Goal: Task Accomplishment & Management: Manage account settings

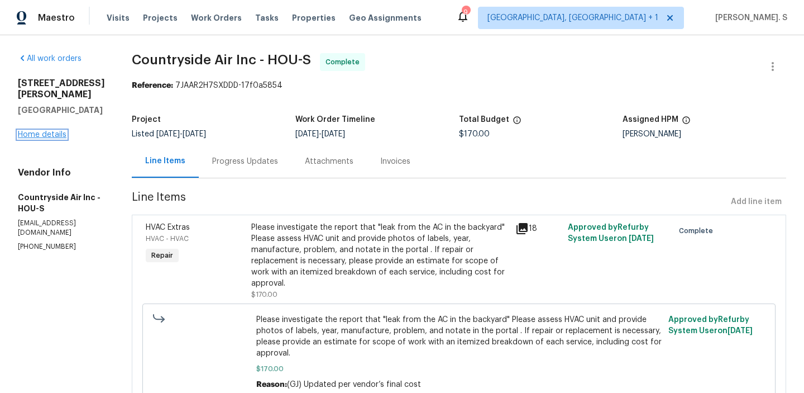
click at [55, 135] on link "Home details" at bounding box center [42, 135] width 49 height 8
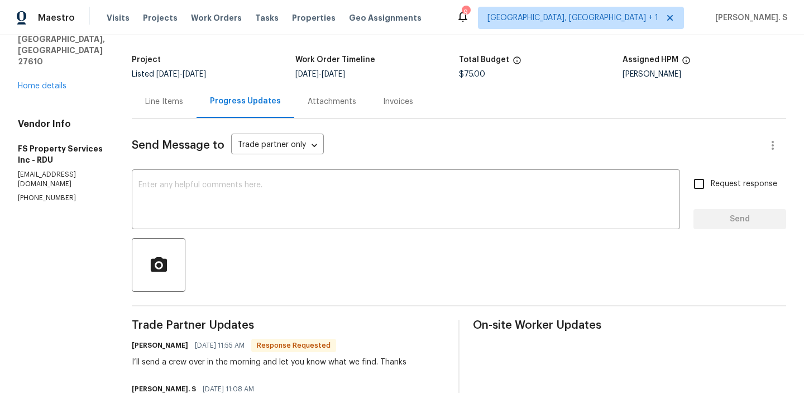
scroll to position [165, 0]
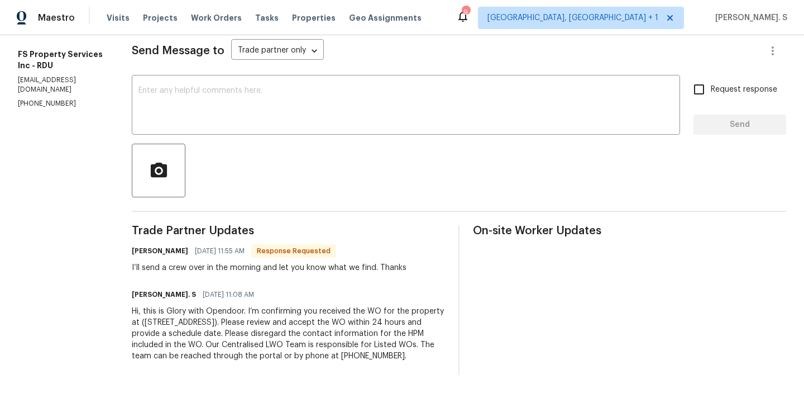
click at [474, 54] on div "Send Message to Trade partner only Trade partner only ​ x ​ Request response Se…" at bounding box center [459, 199] width 655 height 351
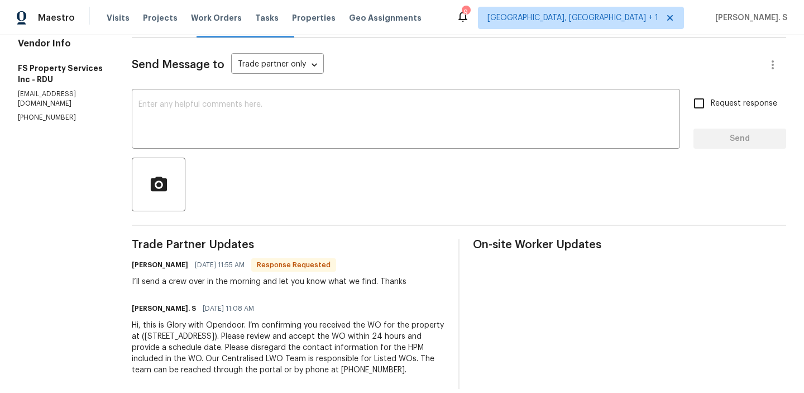
scroll to position [130, 0]
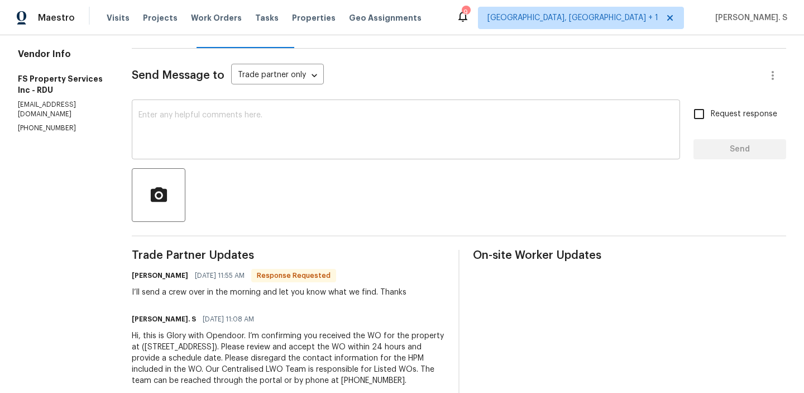
click at [415, 153] on div "x ​" at bounding box center [406, 130] width 549 height 57
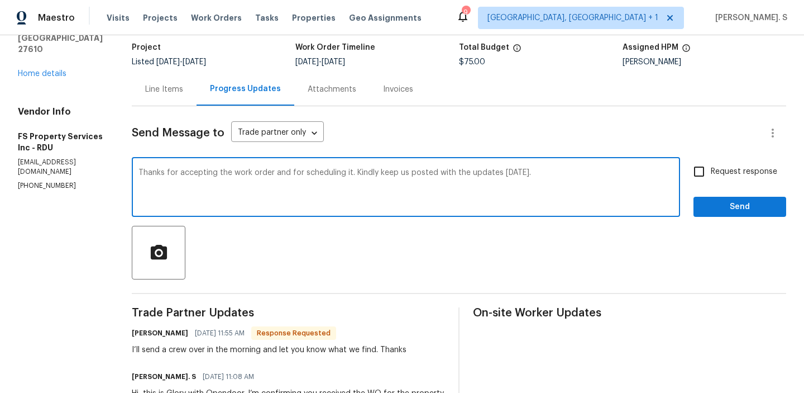
scroll to position [120, 0]
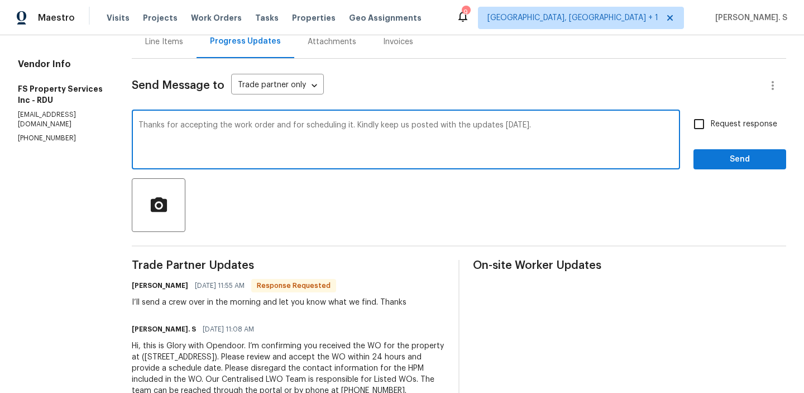
type textarea "Thanks for accepting the work order and for scheduling it. Kindly keep us poste…"
click at [204, 303] on div "I’ll send a crew over in the morning and let you know what we find. Thanks" at bounding box center [269, 302] width 275 height 11
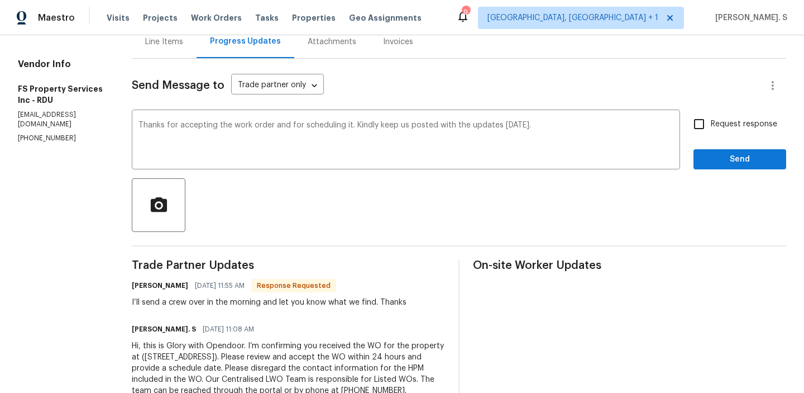
click at [204, 303] on div "I’ll send a crew over in the morning and let you know what we find. Thanks" at bounding box center [269, 302] width 275 height 11
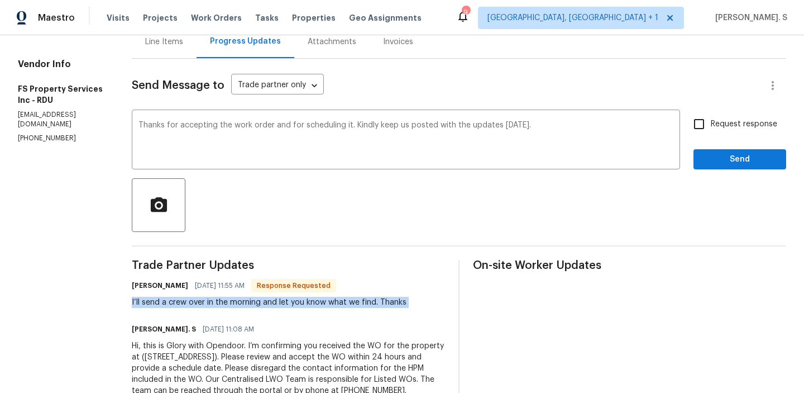
click at [204, 303] on div "I’ll send a crew over in the morning and let you know what we find. Thanks" at bounding box center [269, 302] width 275 height 11
copy div "I’ll send a crew over in the morning and let you know what we find. Thanks"
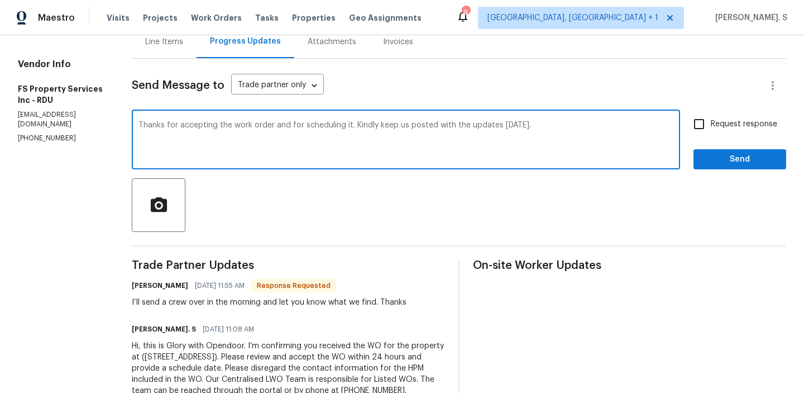
drag, startPoint x: 164, startPoint y: 125, endPoint x: 612, endPoint y: 125, distance: 448.6
click at [614, 125] on textarea "Thanks for accepting the work order and for scheduling it. Kindly keep us poste…" at bounding box center [406, 140] width 535 height 39
click at [729, 121] on span "Request response" at bounding box center [744, 124] width 66 height 12
click at [711, 121] on input "Request response" at bounding box center [699, 123] width 23 height 23
checkbox input "true"
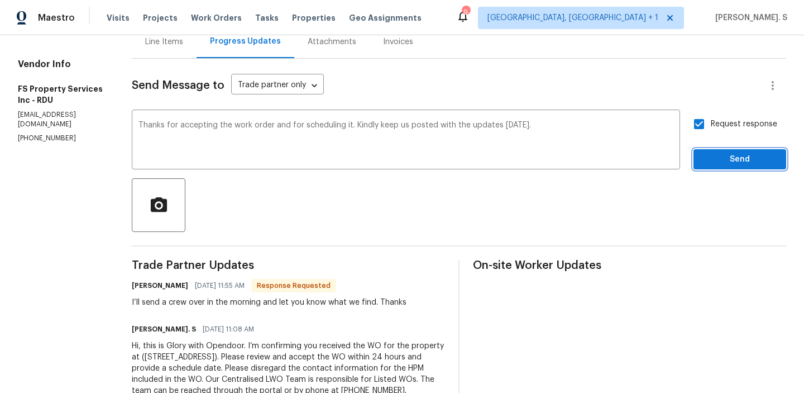
click at [716, 163] on span "Send" at bounding box center [740, 160] width 75 height 14
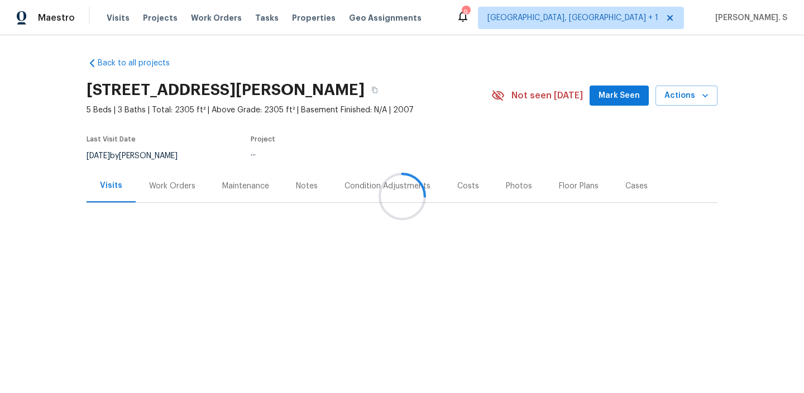
click at [198, 182] on div at bounding box center [402, 196] width 804 height 393
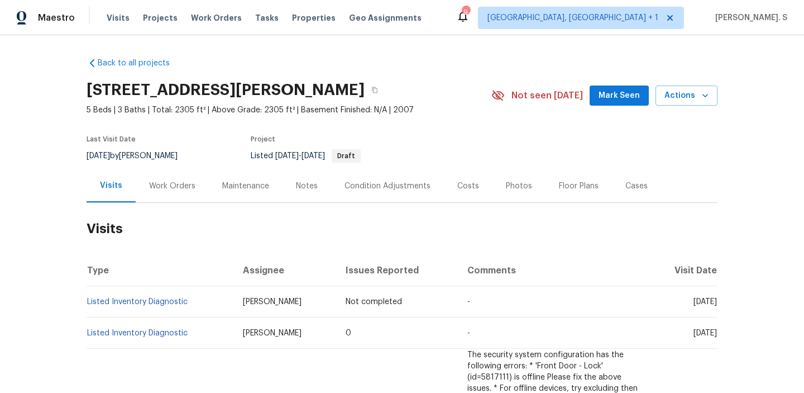
click at [195, 184] on div "Work Orders" at bounding box center [172, 185] width 73 height 33
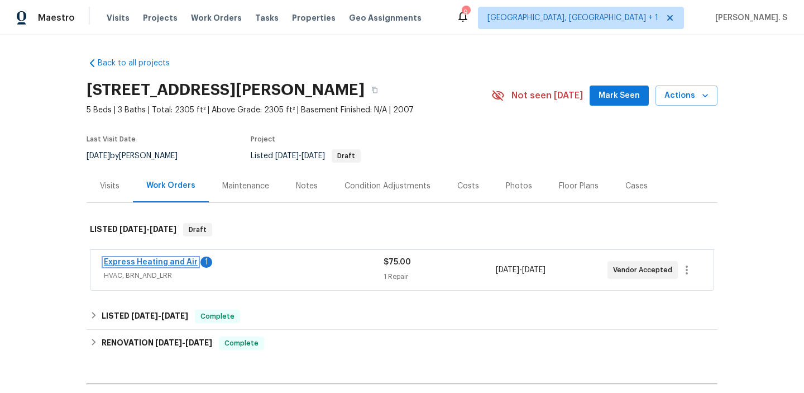
click at [167, 258] on link "Express Heating and Air" at bounding box center [151, 262] width 94 height 8
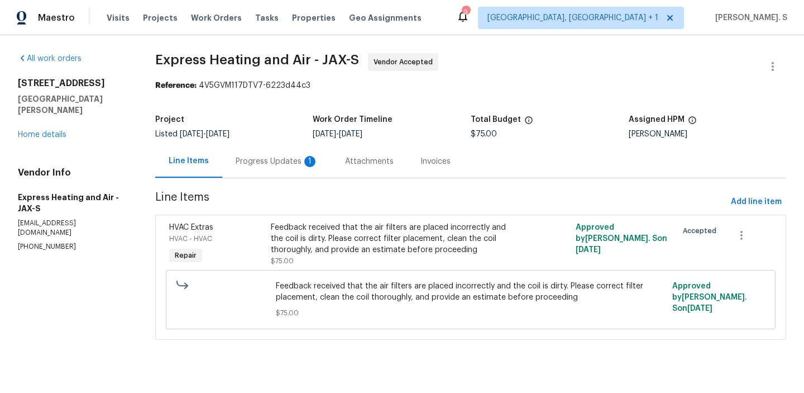
click at [161, 250] on div "HVAC Extras HVAC - HVAC Repair Feedback received that the air filters are place…" at bounding box center [470, 277] width 631 height 125
click at [258, 159] on div "Progress Updates 1" at bounding box center [277, 161] width 83 height 11
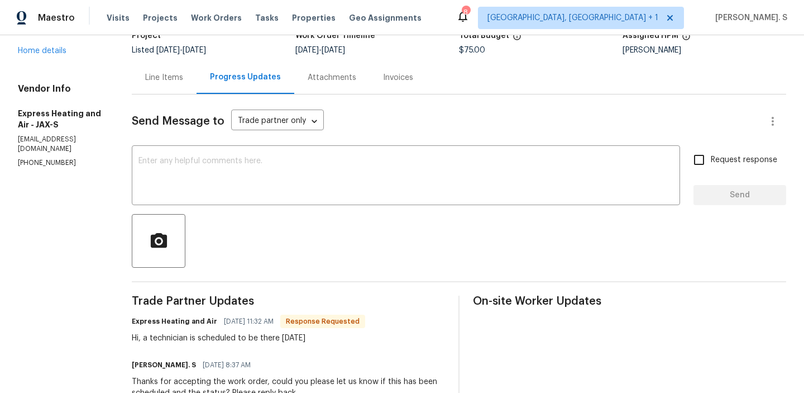
scroll to position [93, 0]
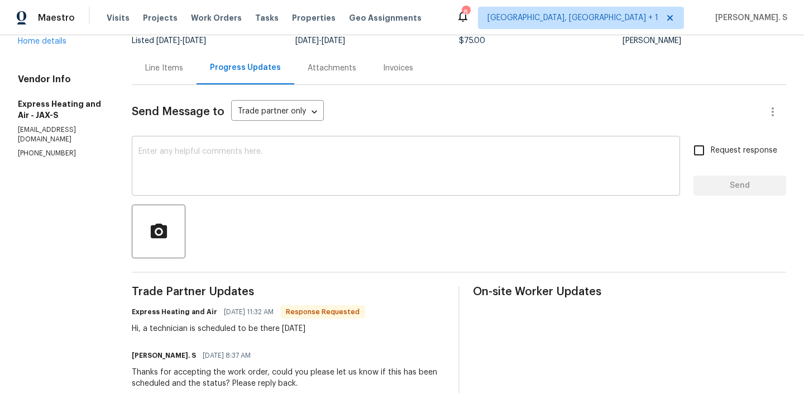
click at [258, 139] on div "x ​" at bounding box center [406, 167] width 549 height 57
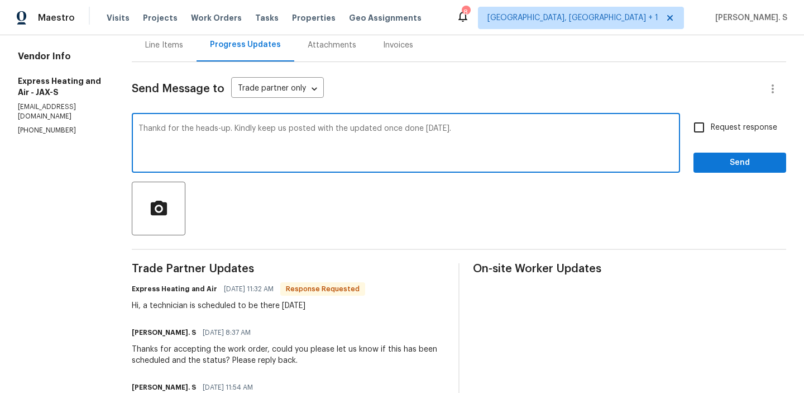
scroll to position [132, 0]
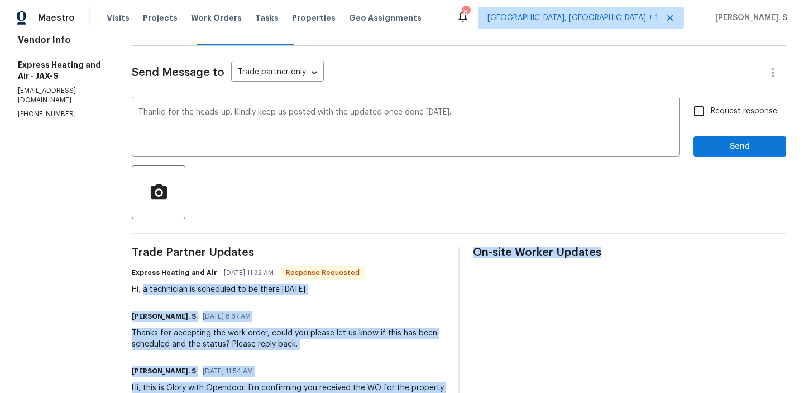
drag, startPoint x: 150, startPoint y: 291, endPoint x: 563, endPoint y: 291, distance: 413.4
click at [563, 291] on div "Trade Partner Updates Express Heating and Air 08/27/2025 11:32 AM Response Requ…" at bounding box center [459, 349] width 655 height 204
click at [226, 308] on div "Glory Joyce. S 08/27/2025 8:37 AM" at bounding box center [288, 316] width 313 height 16
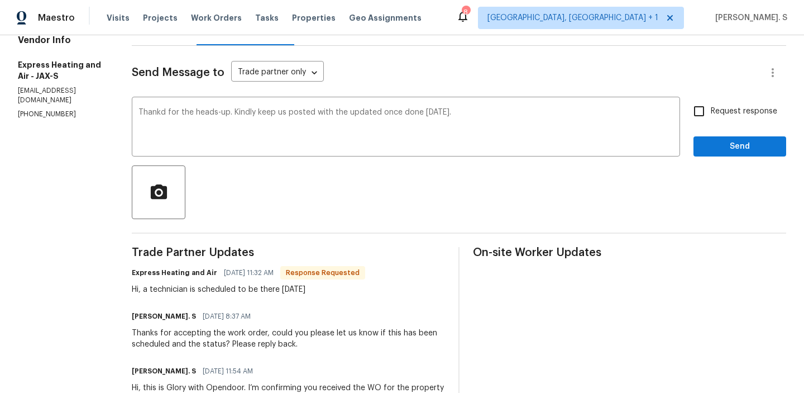
click at [154, 291] on div "Hi, a technician is scheduled to be there today" at bounding box center [249, 289] width 234 height 11
drag, startPoint x: 151, startPoint y: 290, endPoint x: 326, endPoint y: 290, distance: 174.9
click at [326, 290] on div "Hi, a technician is scheduled to be there today" at bounding box center [249, 289] width 234 height 11
copy div "a technician is scheduled to be there today"
click at [0, 0] on div "update" at bounding box center [0, 0] width 0 height 0
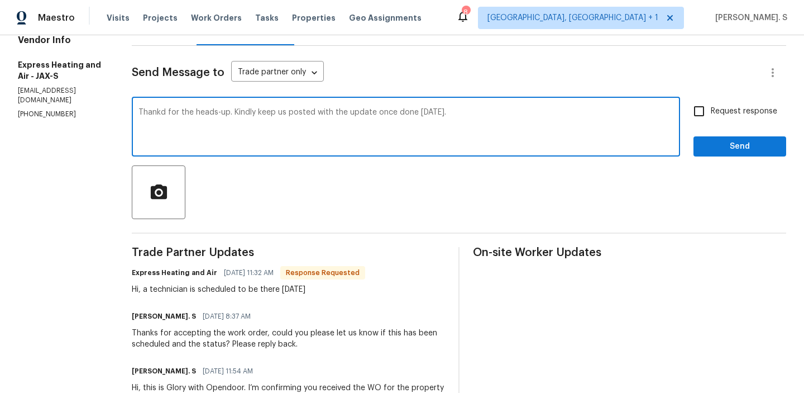
drag, startPoint x: 264, startPoint y: 111, endPoint x: 515, endPoint y: 115, distance: 250.9
click at [516, 115] on textarea "Thankd for the heads-up. Kindly keep us posted with the update once done today." at bounding box center [406, 127] width 535 height 39
click at [340, 112] on textarea "Thankd for the heads-up. Kindly keep us posted with the update once done today." at bounding box center [406, 127] width 535 height 39
click at [361, 115] on textarea "Thankd for the heads-up. Kindly keep us posted with the update once done today." at bounding box center [406, 127] width 535 height 39
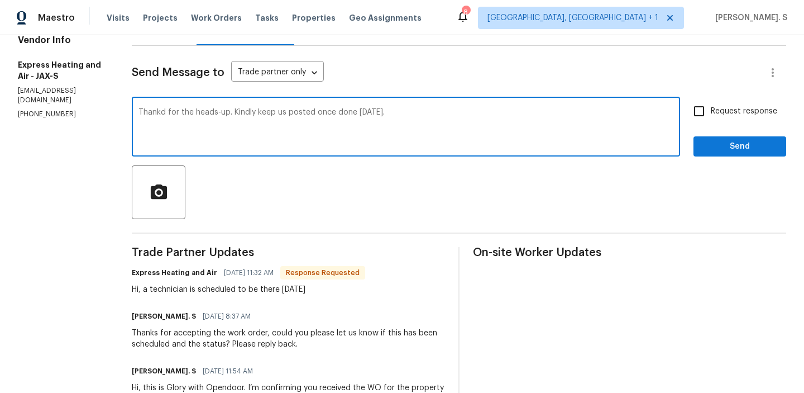
click at [361, 115] on textarea "Thankd for the heads-up. Kindly keep us posted once done today." at bounding box center [406, 127] width 535 height 39
drag, startPoint x: 263, startPoint y: 111, endPoint x: 482, endPoint y: 111, distance: 219.0
click at [482, 111] on textarea "Thankd for the heads-up. Kindly keep us posted once done today." at bounding box center [406, 127] width 535 height 39
click at [0, 0] on div "Correct the spelling error" at bounding box center [0, 0] width 0 height 0
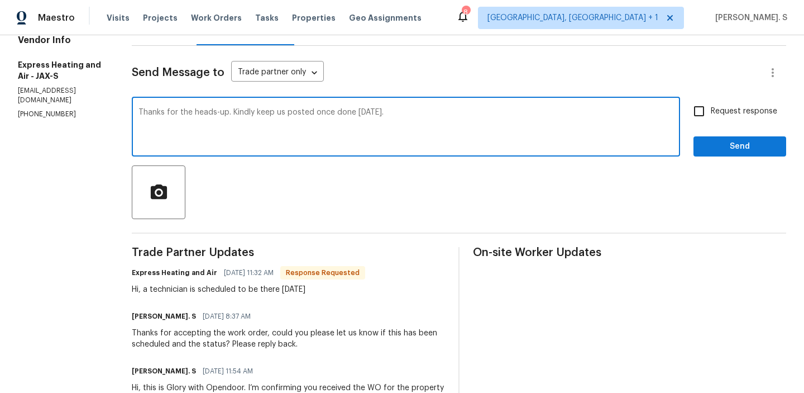
type textarea "Thanks for the heads-up. Kindly keep us posted once done today."
click at [701, 108] on input "Request response" at bounding box center [699, 110] width 23 height 23
checkbox input "true"
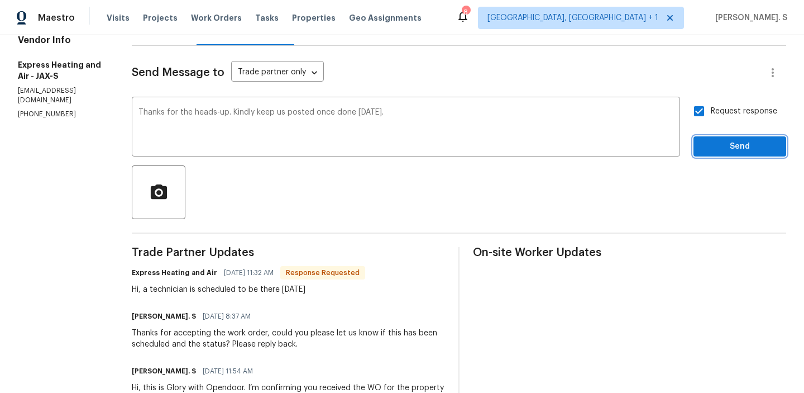
click at [707, 149] on span "Send" at bounding box center [740, 147] width 75 height 14
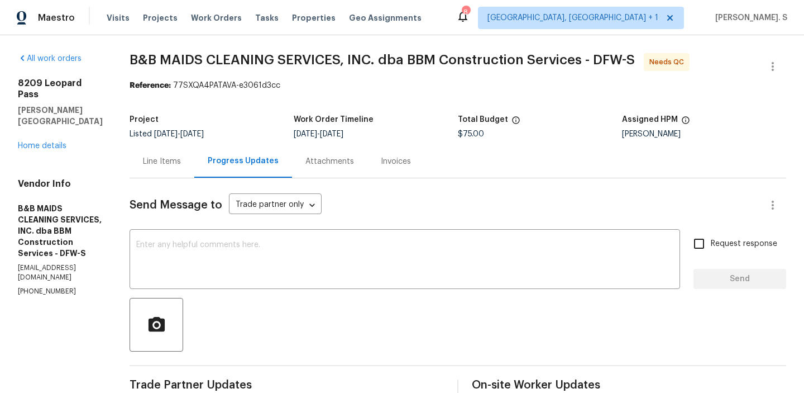
click at [181, 164] on div "Line Items" at bounding box center [162, 161] width 38 height 11
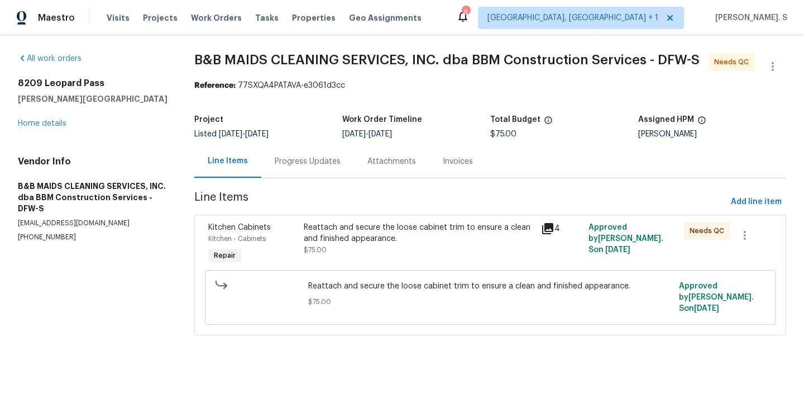
click at [372, 254] on div "Reattach and secure the loose cabinet trim to ensure a clean and finished appea…" at bounding box center [419, 239] width 231 height 34
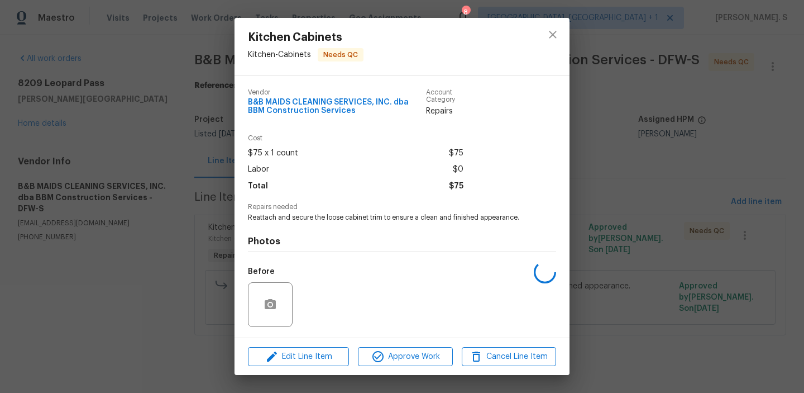
scroll to position [73, 0]
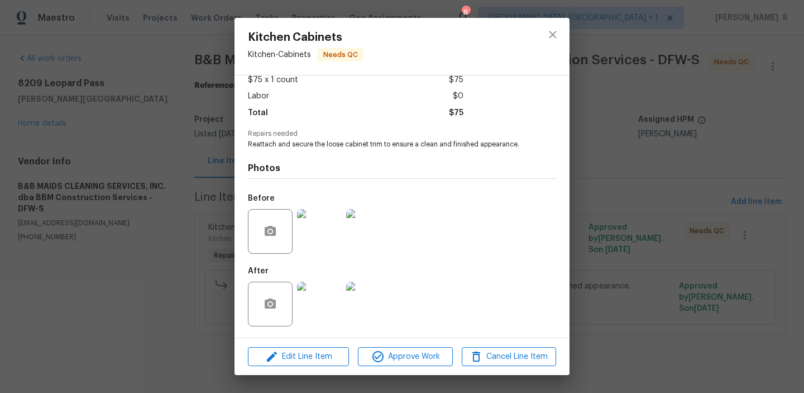
click at [326, 228] on img at bounding box center [319, 231] width 45 height 45
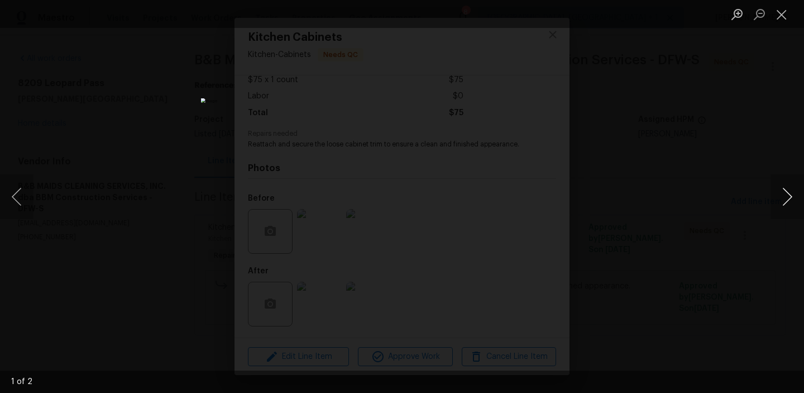
click at [793, 202] on button "Next image" at bounding box center [788, 196] width 34 height 45
click at [780, 20] on button "Close lightbox" at bounding box center [782, 14] width 22 height 20
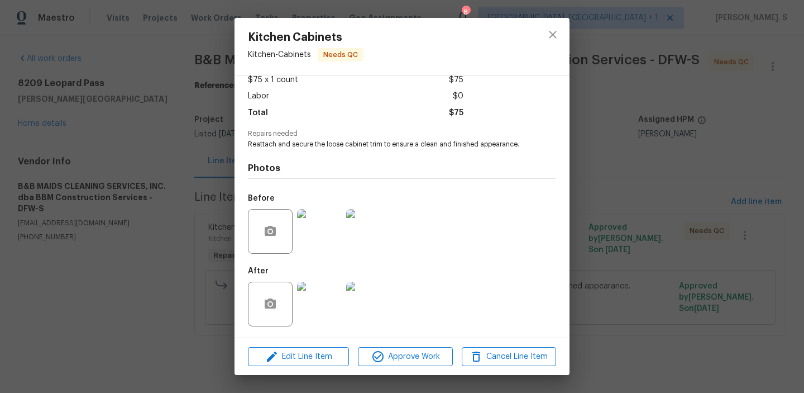
click at [323, 304] on img at bounding box center [319, 304] width 45 height 45
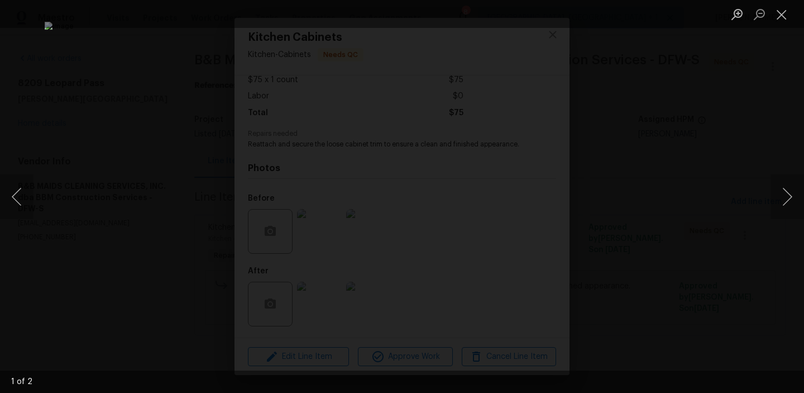
click at [765, 210] on div "Lightbox" at bounding box center [402, 196] width 804 height 393
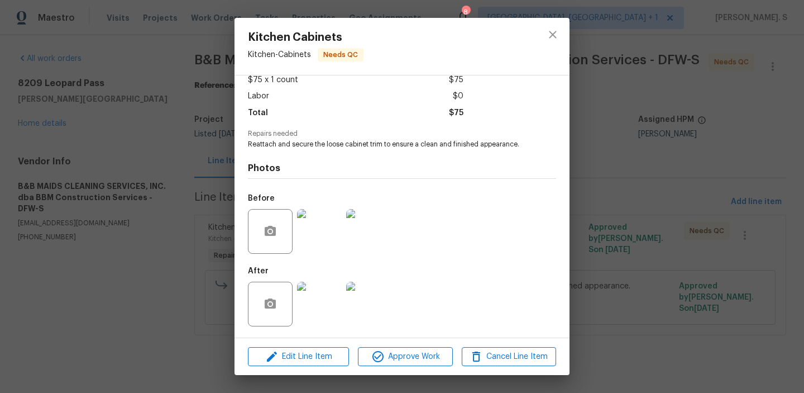
click at [359, 302] on img at bounding box center [368, 304] width 45 height 45
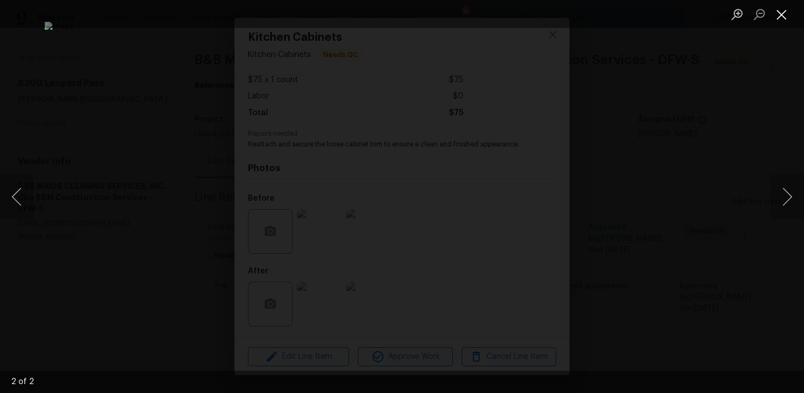
click at [789, 21] on button "Close lightbox" at bounding box center [782, 14] width 22 height 20
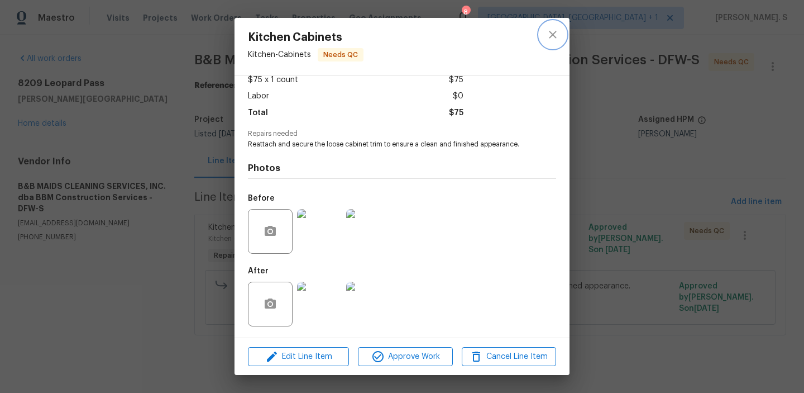
click at [555, 32] on icon "close" at bounding box center [552, 34] width 7 height 7
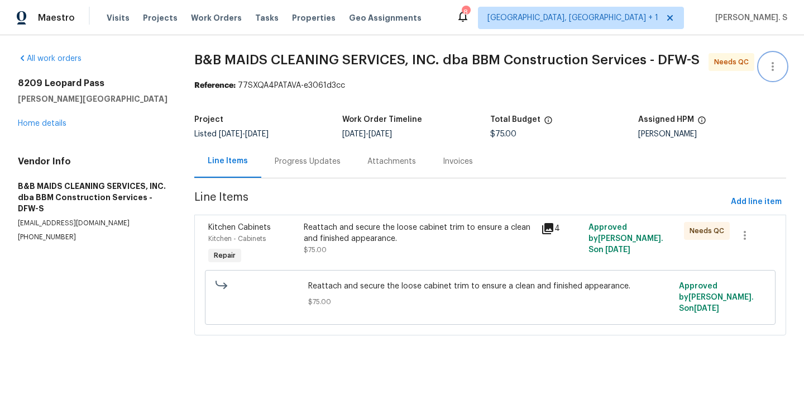
click at [782, 73] on button "button" at bounding box center [773, 66] width 27 height 27
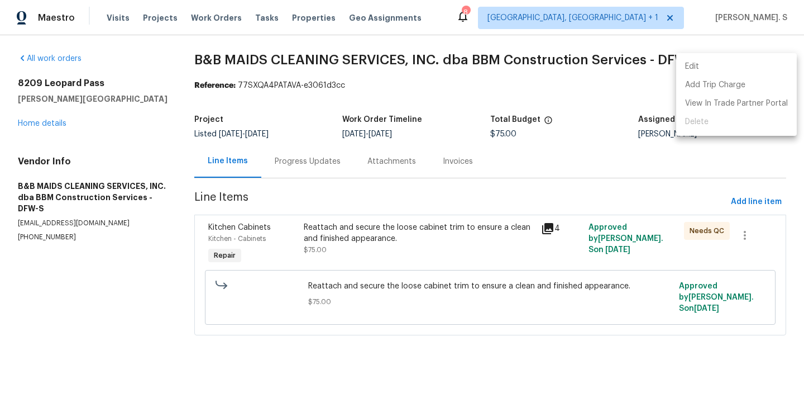
click at [761, 64] on li "Edit" at bounding box center [737, 67] width 121 height 18
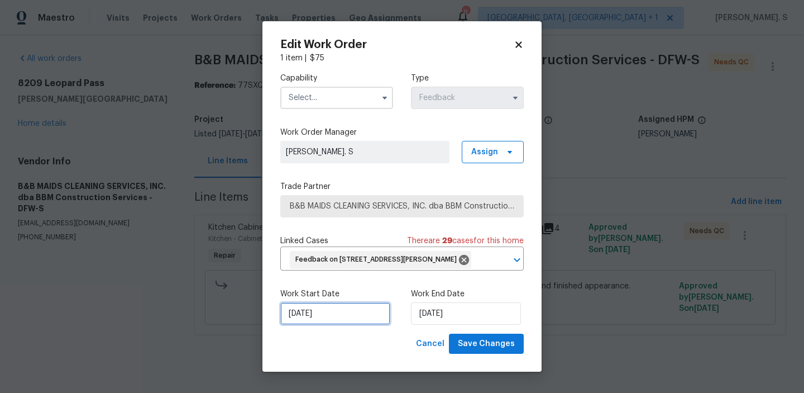
click at [315, 304] on input "[DATE]" at bounding box center [335, 313] width 110 height 22
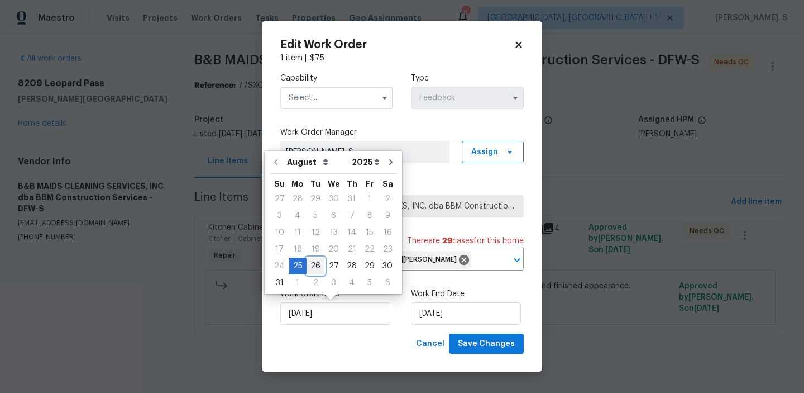
click at [315, 261] on div "26" at bounding box center [316, 266] width 18 height 16
type input "8/26/2025"
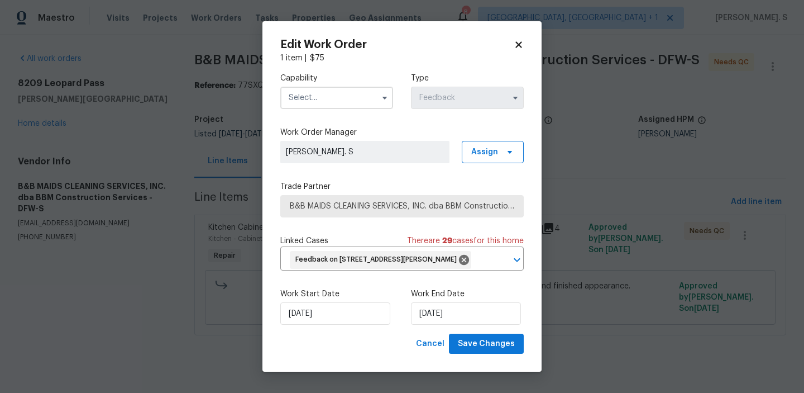
click at [349, 85] on div "Capability" at bounding box center [336, 91] width 113 height 36
click at [342, 109] on div "Capability Type Feedback" at bounding box center [402, 91] width 244 height 54
click at [342, 101] on input "text" at bounding box center [336, 98] width 113 height 22
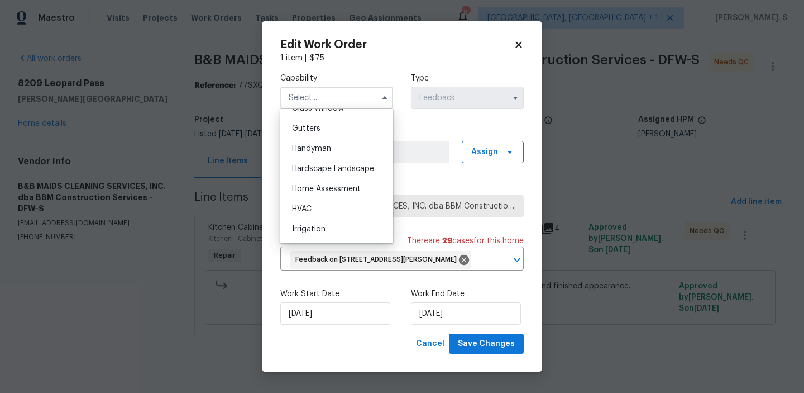
scroll to position [593, 0]
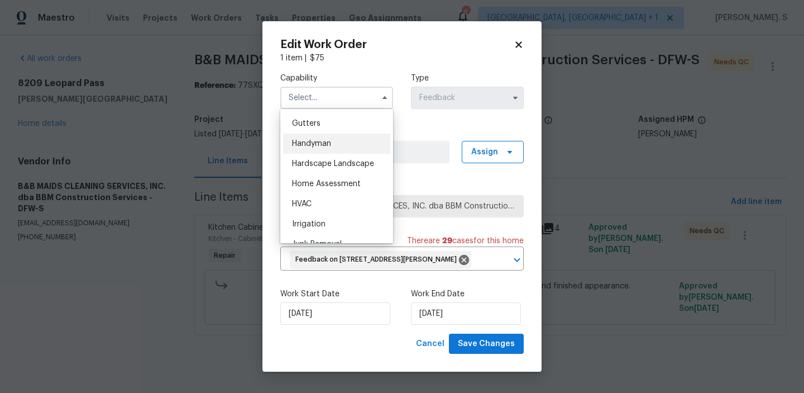
click at [336, 151] on div "Handyman" at bounding box center [336, 144] width 107 height 20
type input "Handyman"
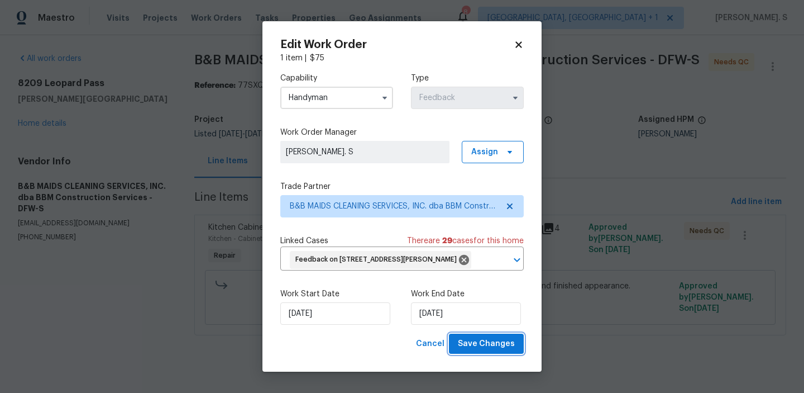
click at [470, 342] on span "Save Changes" at bounding box center [486, 344] width 57 height 14
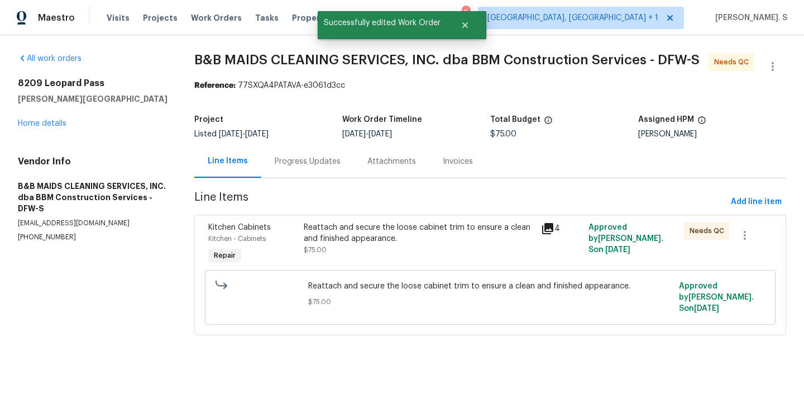
click at [450, 242] on div "Reattach and secure the loose cabinet trim to ensure a clean and finished appea…" at bounding box center [419, 233] width 231 height 22
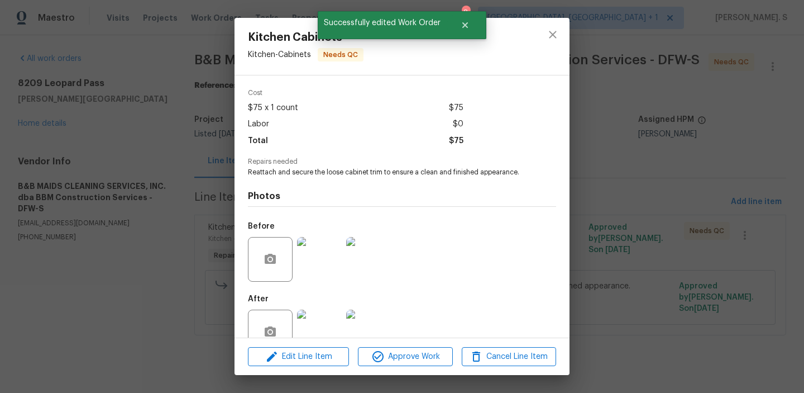
scroll to position [73, 0]
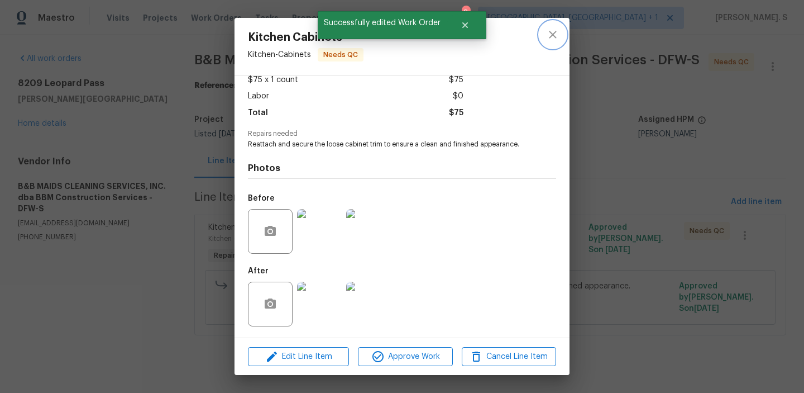
click at [557, 32] on icon "close" at bounding box center [552, 34] width 13 height 13
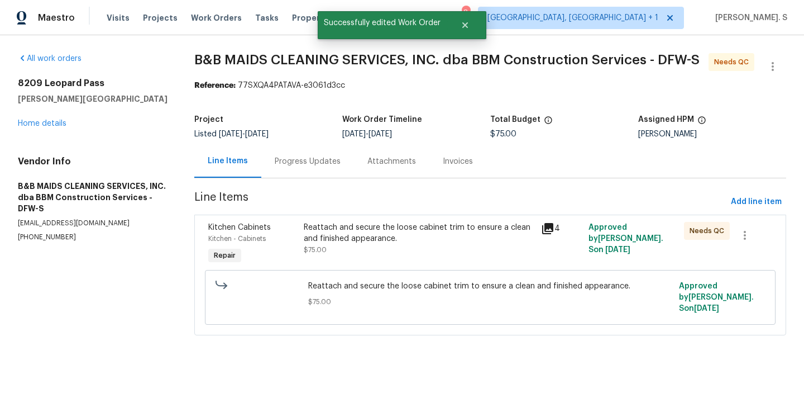
click at [311, 166] on div "Progress Updates" at bounding box center [308, 161] width 66 height 11
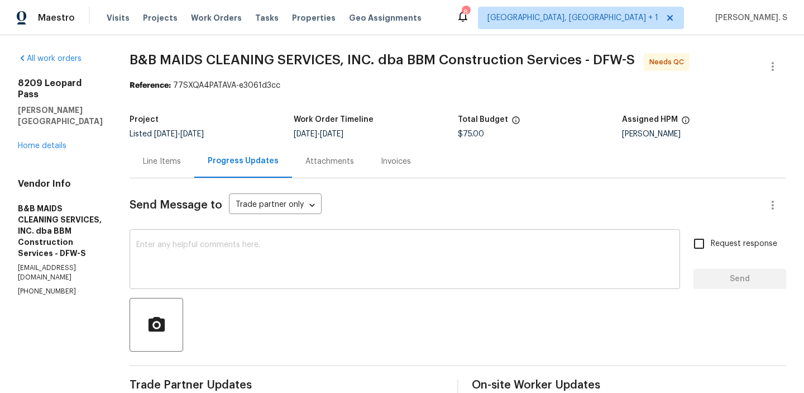
click at [283, 262] on textarea at bounding box center [404, 260] width 537 height 39
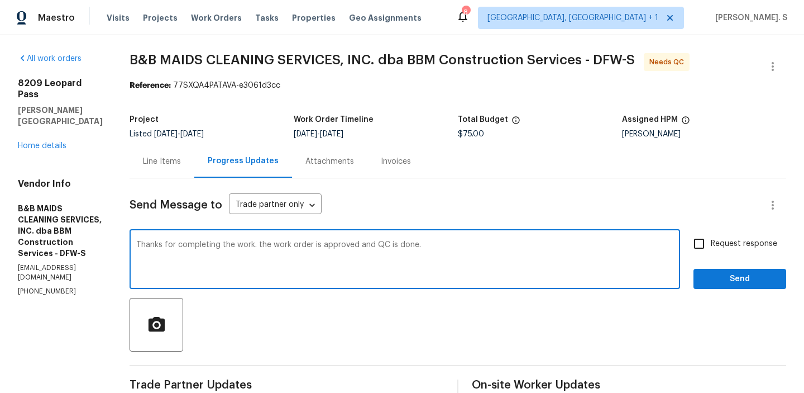
click at [299, 245] on textarea "Thanks for completing the work. the work order is approved and QC is done." at bounding box center [404, 260] width 537 height 39
click at [299, 245] on textarea "Thanks for completing the work. The work order is approved and QC is done." at bounding box center [404, 260] width 537 height 39
type textarea "Thanks for completing the work. The work order is approved and QC is done."
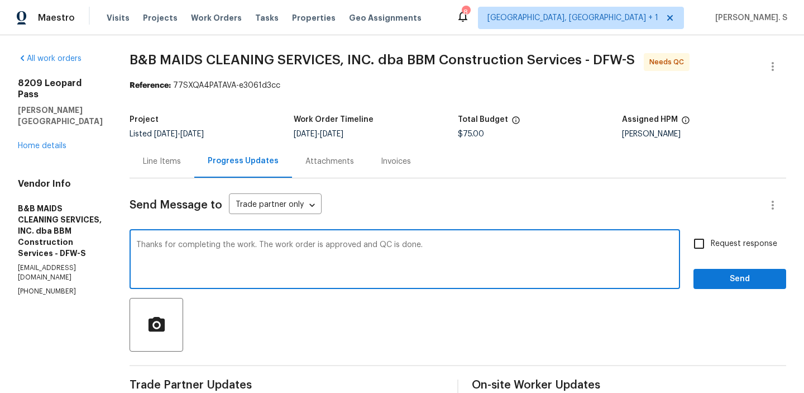
click at [702, 248] on input "Request response" at bounding box center [699, 243] width 23 height 23
checkbox input "true"
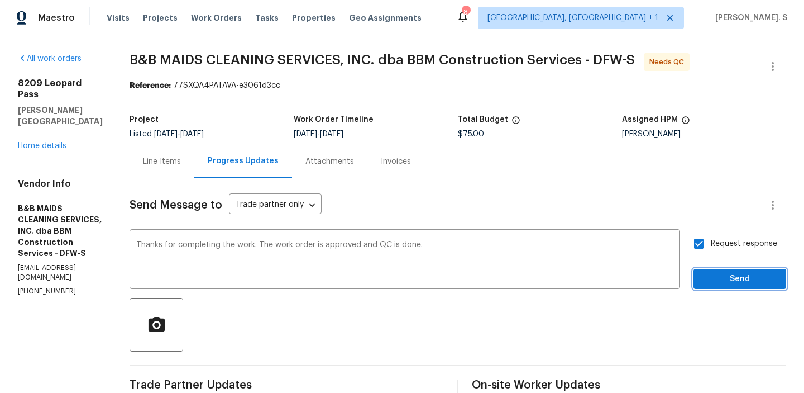
click at [705, 278] on span "Send" at bounding box center [740, 279] width 75 height 14
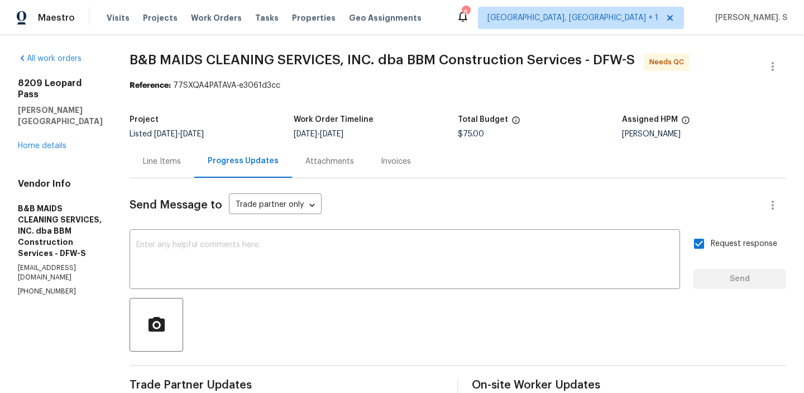
click at [194, 174] on div "Line Items" at bounding box center [162, 161] width 65 height 33
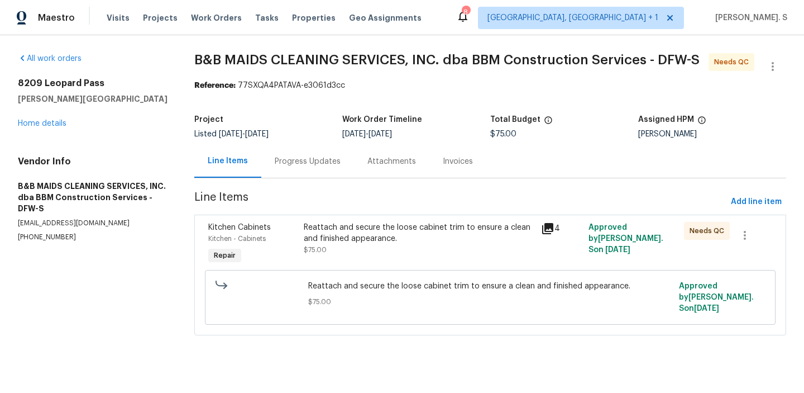
click at [384, 227] on div "Reattach and secure the loose cabinet trim to ensure a clean and finished appea…" at bounding box center [419, 233] width 231 height 22
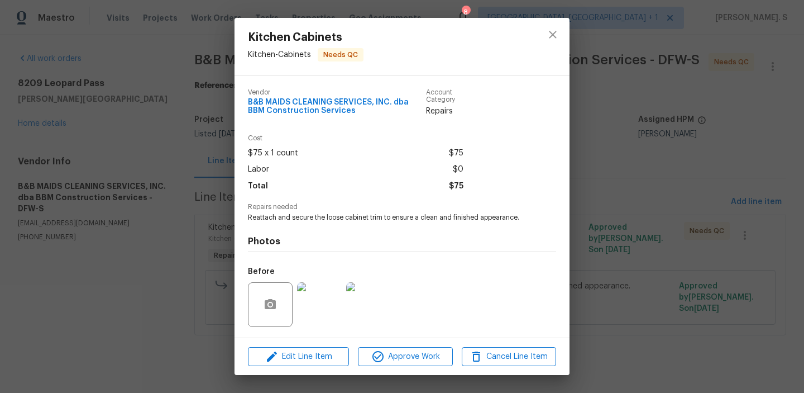
scroll to position [73, 0]
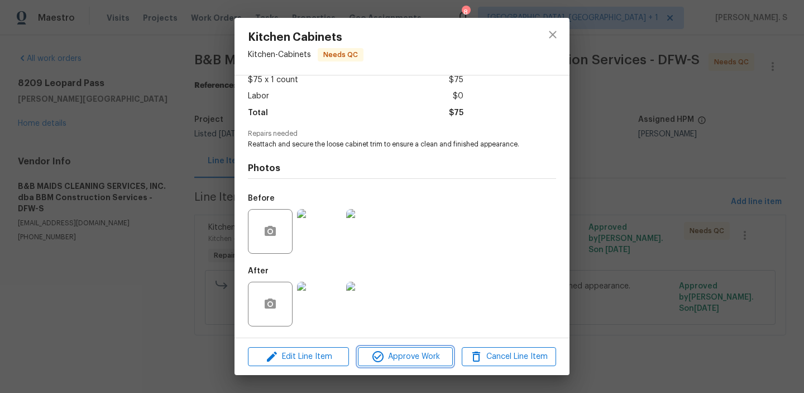
click at [396, 351] on span "Approve Work" at bounding box center [405, 357] width 88 height 14
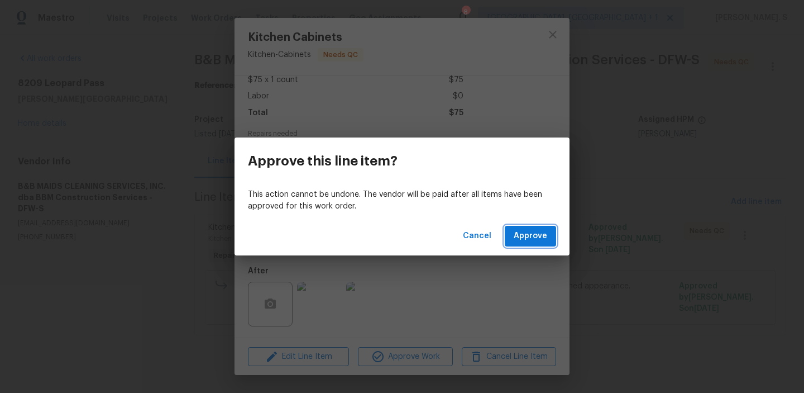
click at [534, 233] on span "Approve" at bounding box center [531, 236] width 34 height 14
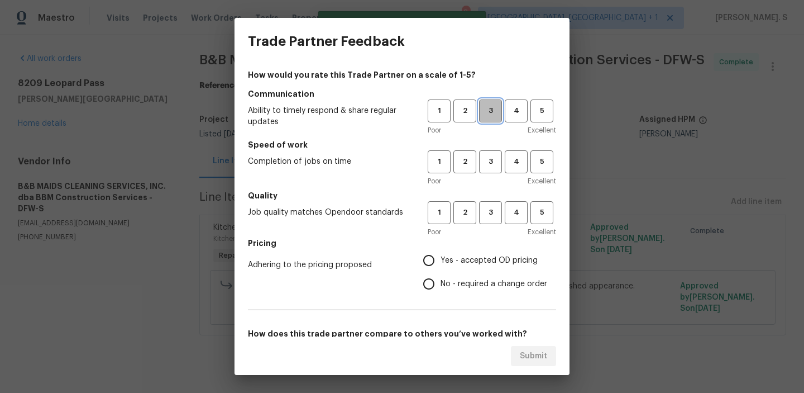
click at [494, 113] on span "3" at bounding box center [490, 110] width 21 height 13
click at [497, 162] on span "3" at bounding box center [490, 161] width 21 height 13
click at [496, 209] on span "3" at bounding box center [490, 212] width 21 height 13
click at [476, 264] on span "Yes - accepted OD pricing" at bounding box center [489, 261] width 97 height 12
click at [441, 264] on input "Yes - accepted OD pricing" at bounding box center [428, 260] width 23 height 23
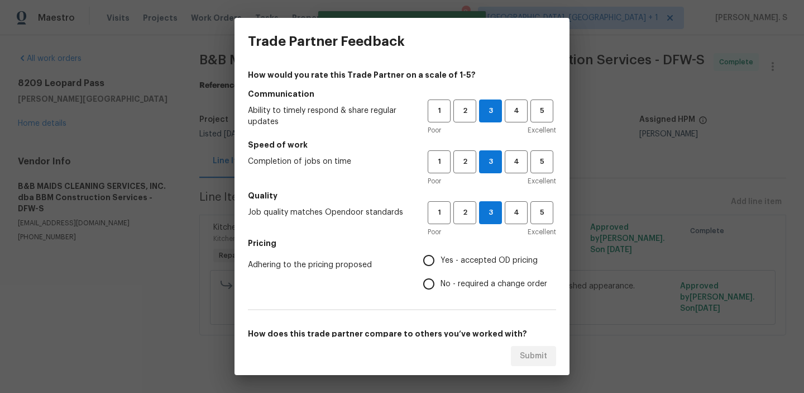
radio input "true"
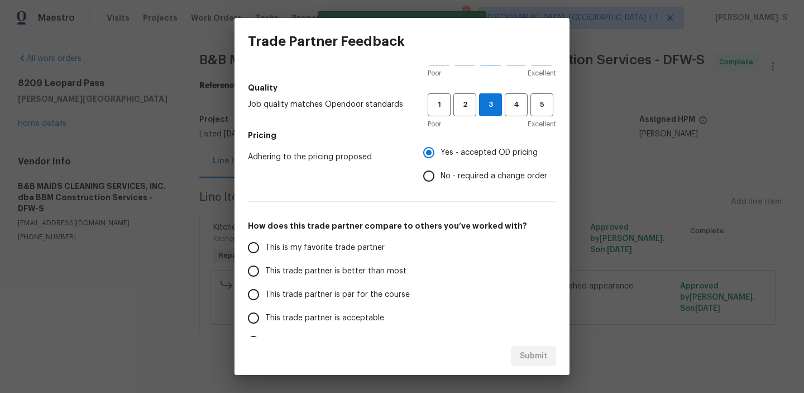
scroll to position [154, 0]
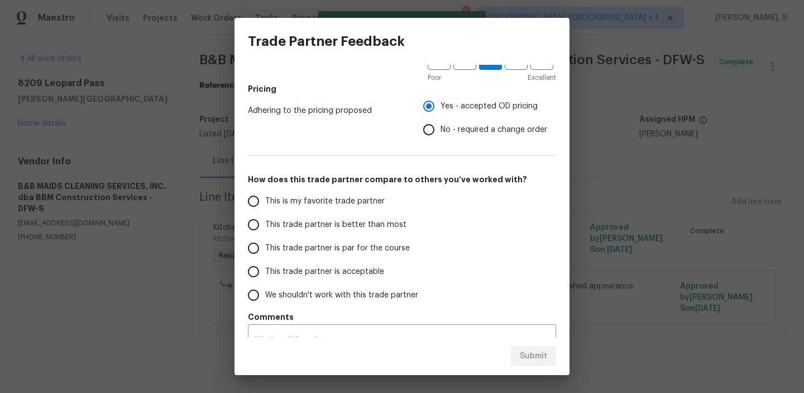
click at [355, 253] on span "This trade partner is par for the course" at bounding box center [337, 248] width 145 height 12
click at [265, 253] on input "This trade partner is par for the course" at bounding box center [253, 247] width 23 height 23
click at [525, 356] on span "Submit" at bounding box center [533, 356] width 27 height 14
radio input "true"
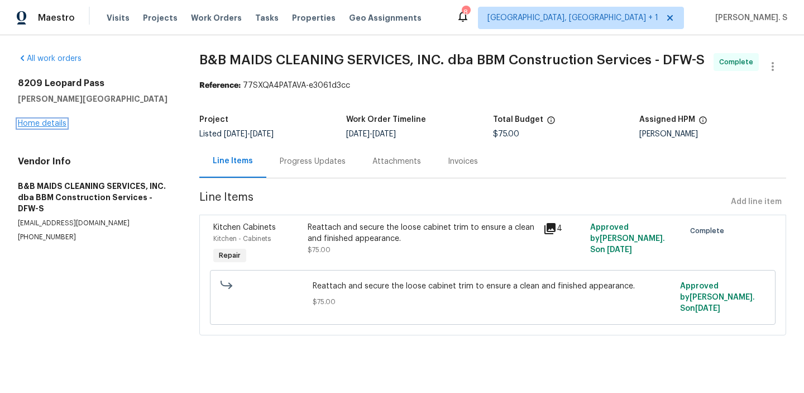
click at [53, 123] on link "Home details" at bounding box center [42, 124] width 49 height 8
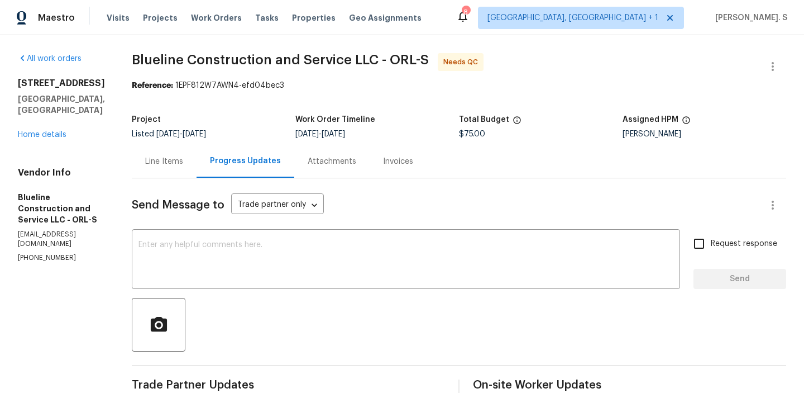
scroll to position [128, 0]
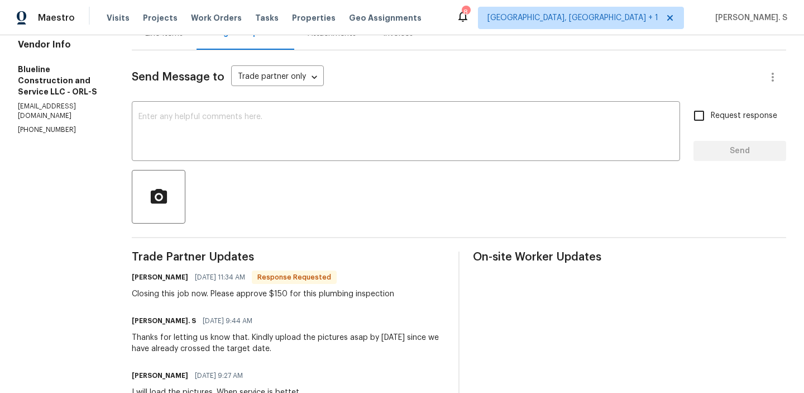
click at [182, 45] on div "Line Items" at bounding box center [164, 33] width 65 height 33
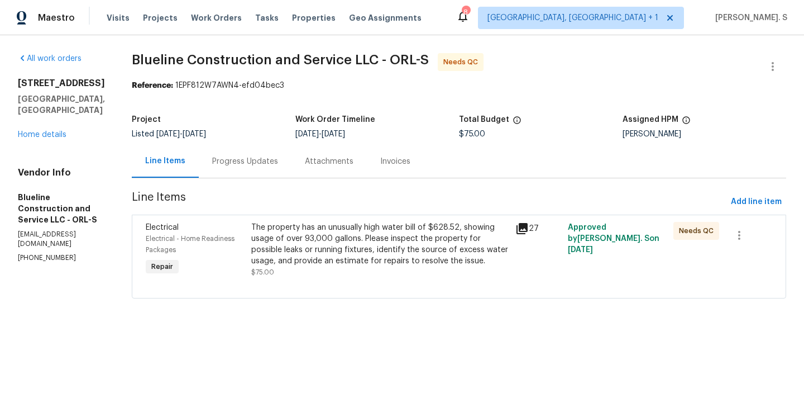
click at [315, 249] on div "The property has an unusually high water bill of $628.52, showing usage of over…" at bounding box center [380, 244] width 258 height 45
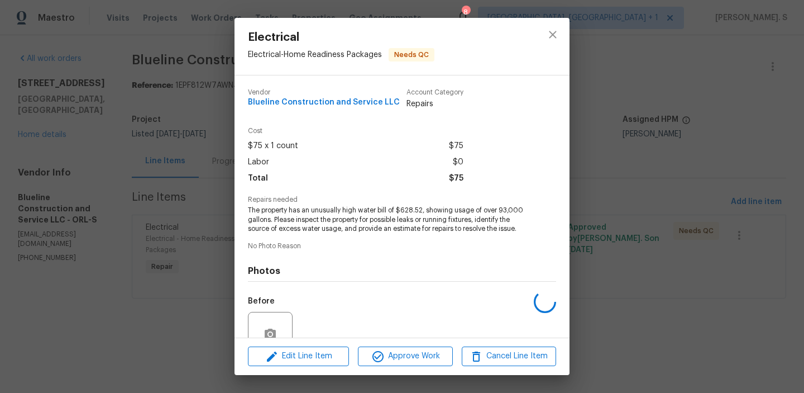
scroll to position [77, 0]
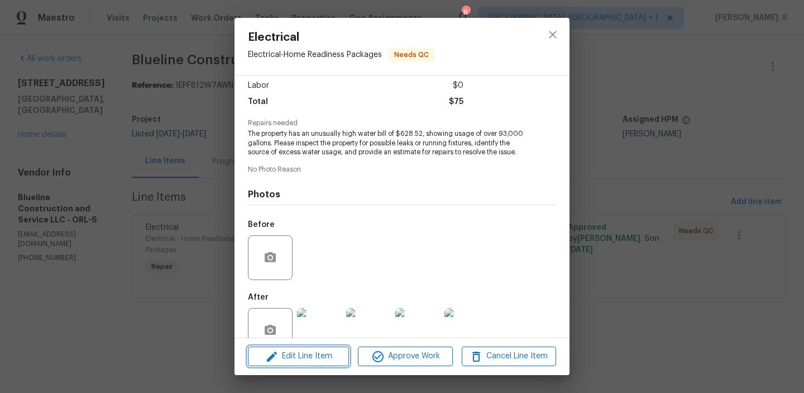
click at [310, 361] on span "Edit Line Item" at bounding box center [298, 356] width 94 height 14
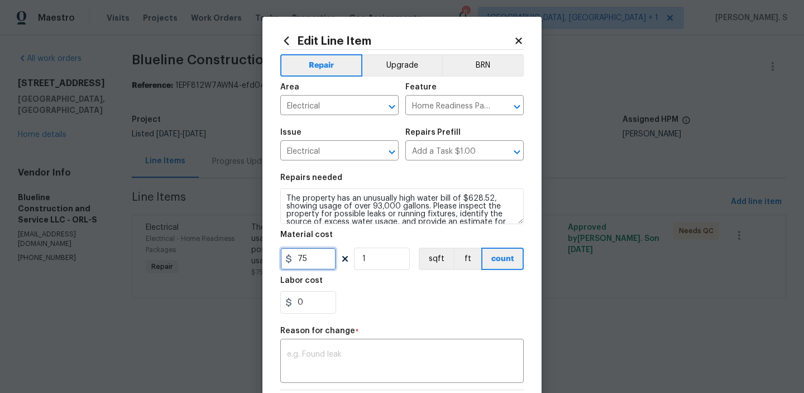
click at [307, 260] on input "75" at bounding box center [308, 258] width 56 height 22
type input "150"
click at [396, 365] on textarea at bounding box center [402, 361] width 230 height 23
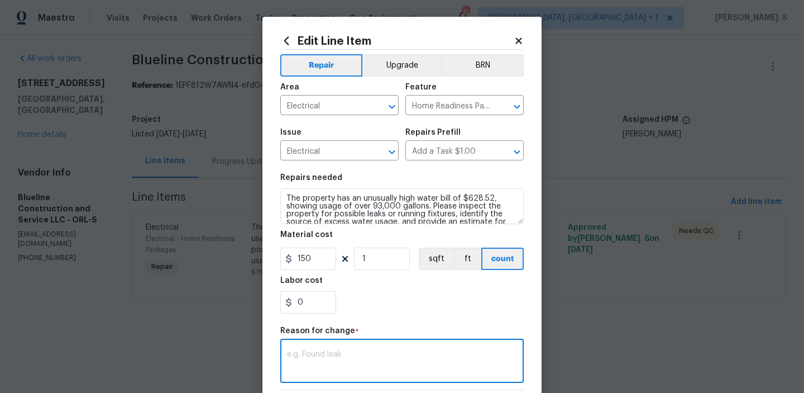
paste textarea "(GJ) Updated per vendor’s final cost"
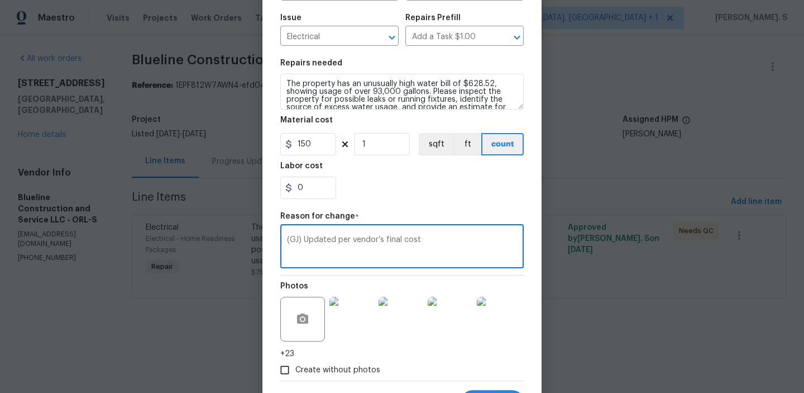
scroll to position [142, 0]
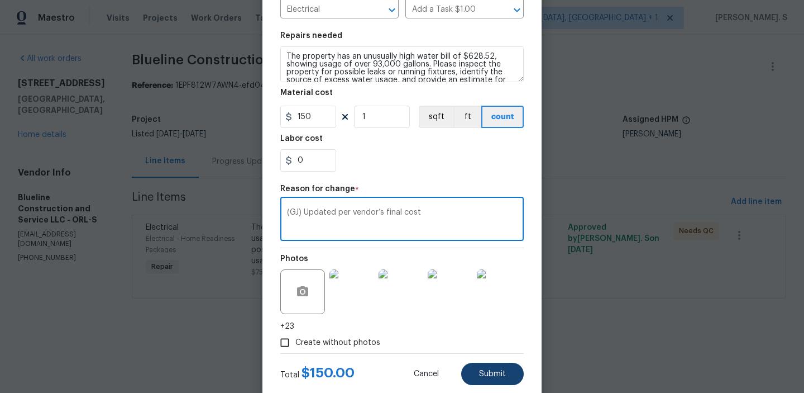
type textarea "(GJ) Updated per vendor’s final cost"
click at [497, 377] on span "Submit" at bounding box center [492, 374] width 27 height 8
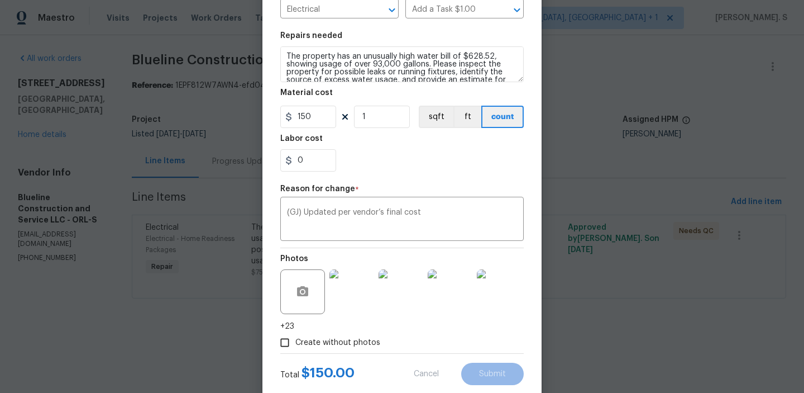
click at [746, 330] on html "Maestro Visits Projects Work Orders Tasks Properties Geo Assignments 8 Albuquer…" at bounding box center [402, 165] width 804 height 330
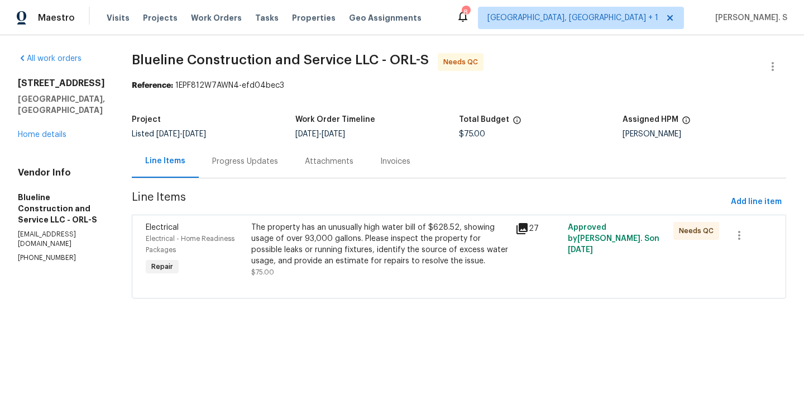
scroll to position [0, 0]
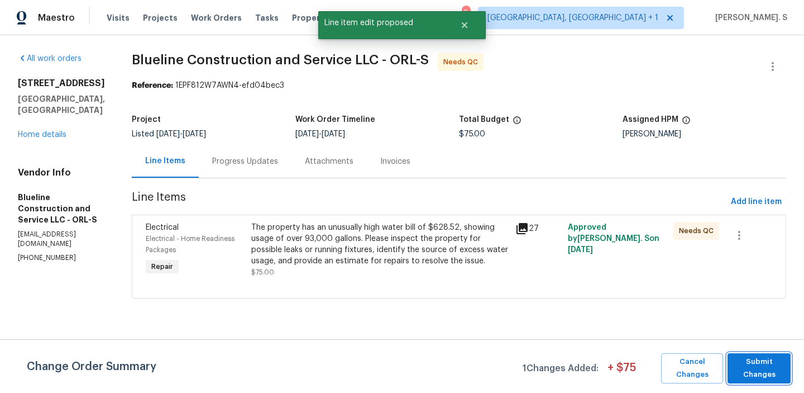
click at [746, 372] on span "Submit Changes" at bounding box center [760, 368] width 52 height 26
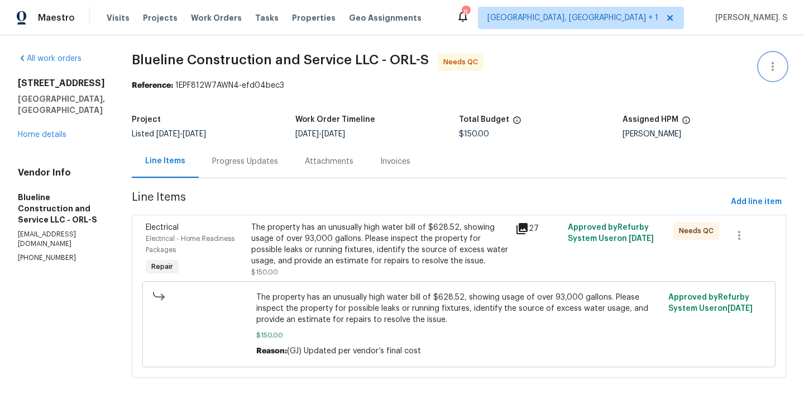
click at [765, 69] on button "button" at bounding box center [773, 66] width 27 height 27
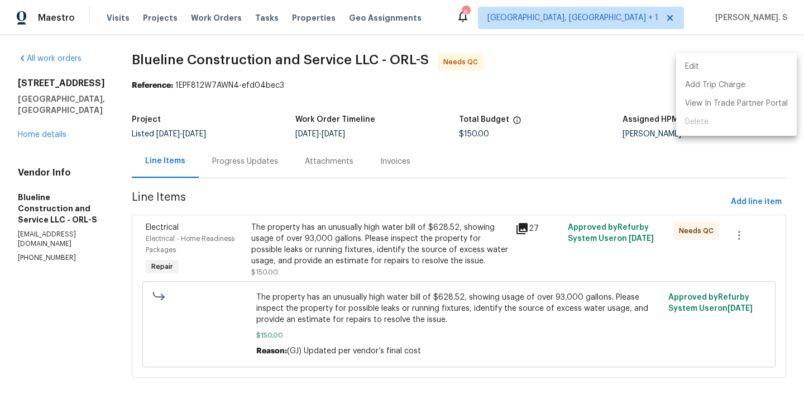
click at [706, 59] on li "Edit" at bounding box center [737, 67] width 121 height 18
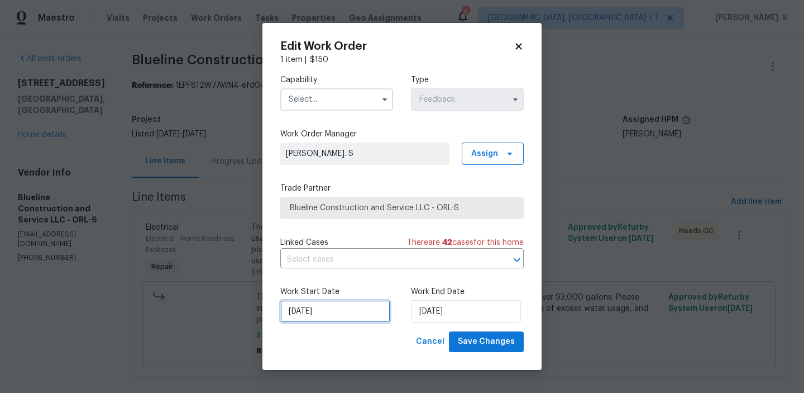
click at [371, 318] on input "8/22/2025" at bounding box center [335, 311] width 110 height 22
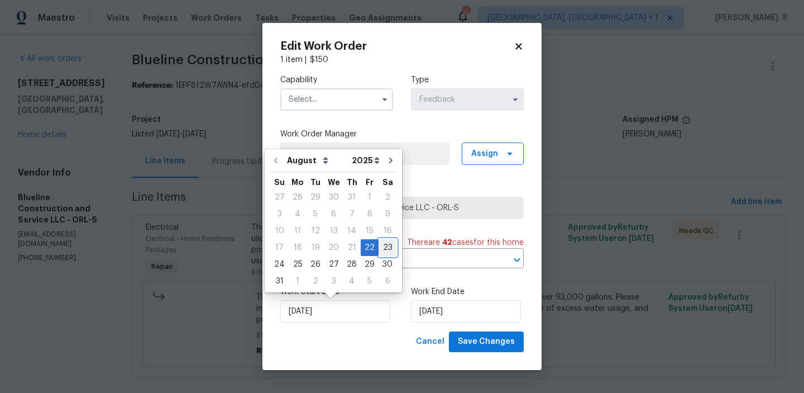
click at [379, 244] on div "23" at bounding box center [388, 248] width 18 height 16
type input "8/23/2025"
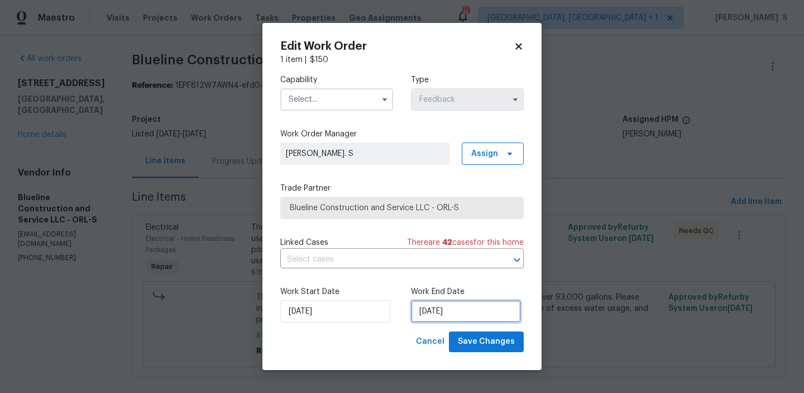
click at [439, 316] on input "[DATE]" at bounding box center [466, 311] width 110 height 22
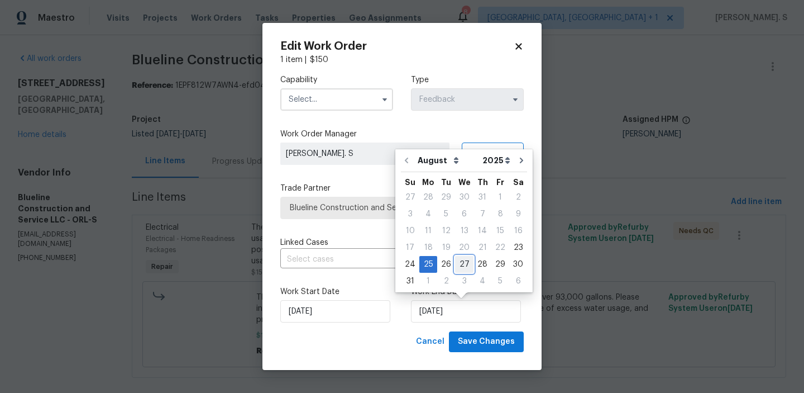
click at [461, 260] on div "27" at bounding box center [464, 264] width 18 height 16
type input "[DATE]"
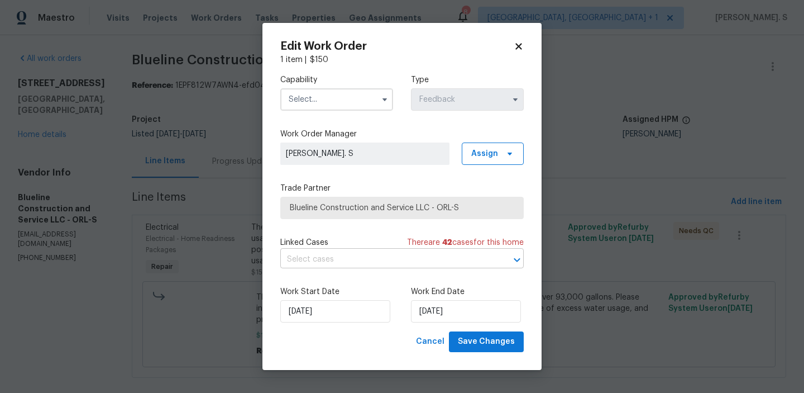
click at [408, 261] on input "text" at bounding box center [386, 259] width 212 height 17
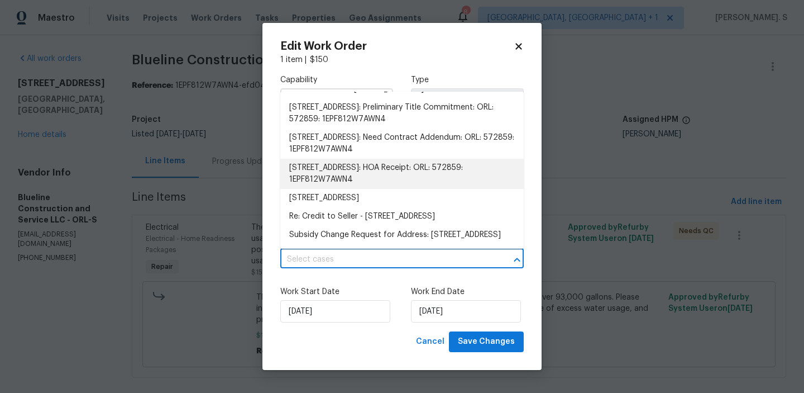
scroll to position [1096, 0]
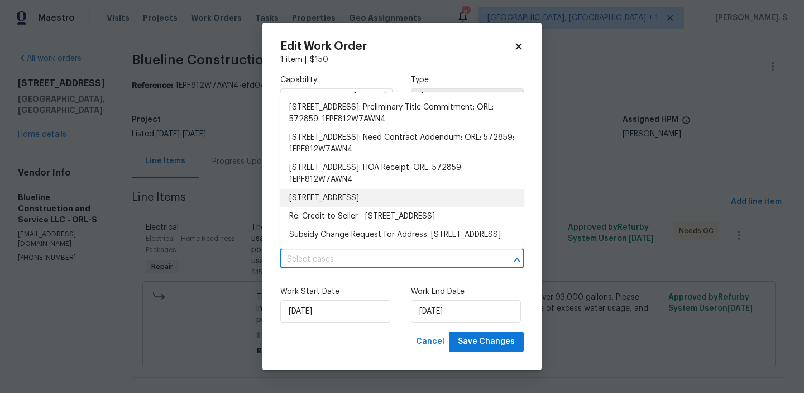
click at [397, 189] on li "4801 Summerbridge Cir, Leesburg, FL 34748" at bounding box center [402, 198] width 244 height 18
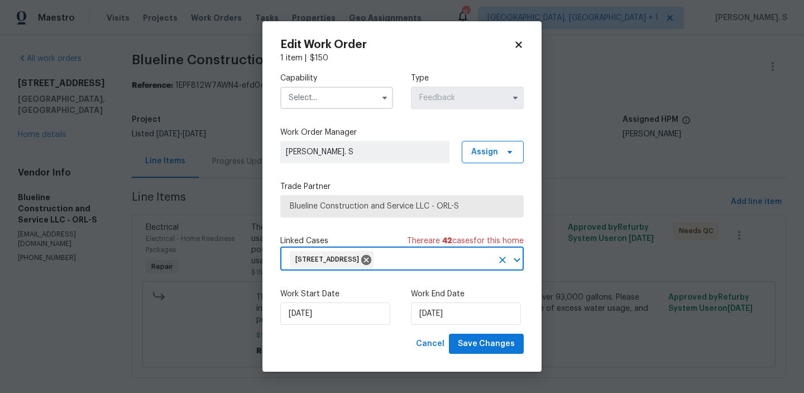
click at [356, 96] on input "text" at bounding box center [336, 98] width 113 height 22
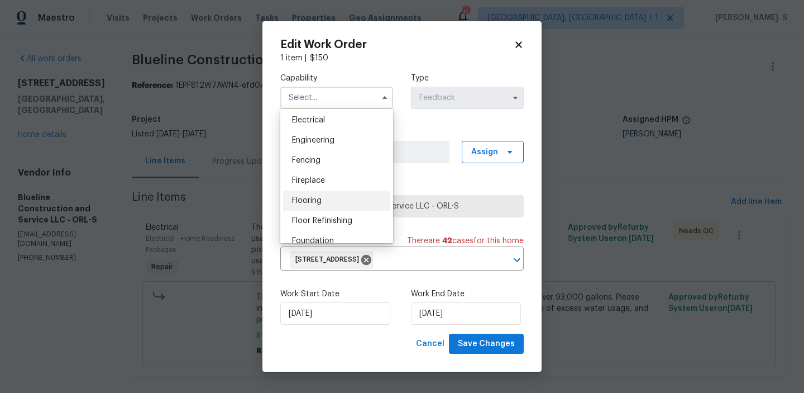
scroll to position [349, 0]
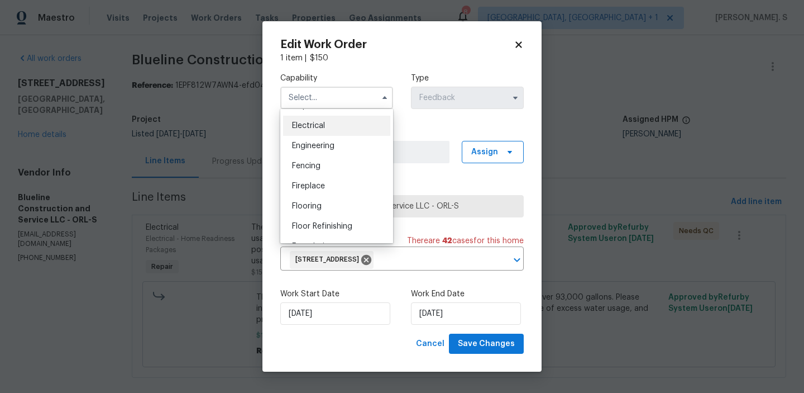
click at [333, 126] on div "Electrical" at bounding box center [336, 126] width 107 height 20
type input "Electrical"
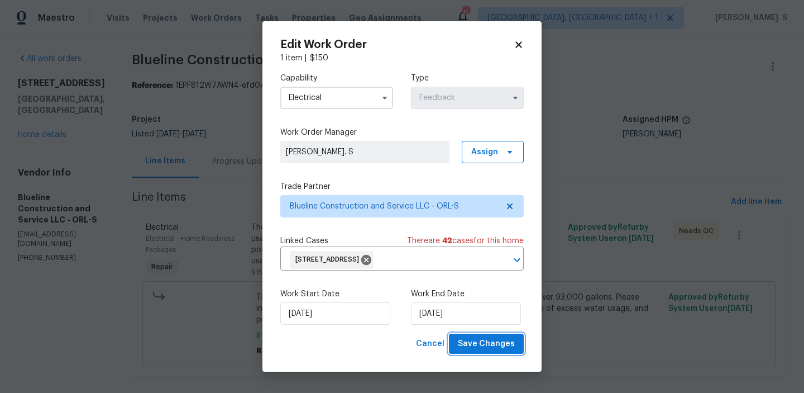
click at [483, 345] on span "Save Changes" at bounding box center [486, 344] width 57 height 14
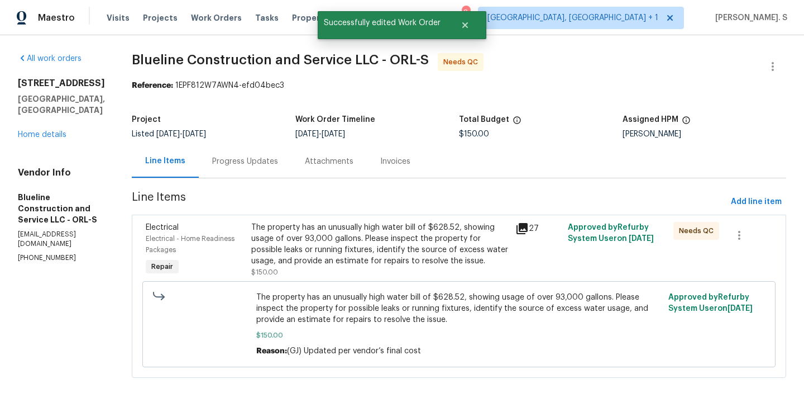
scroll to position [3, 0]
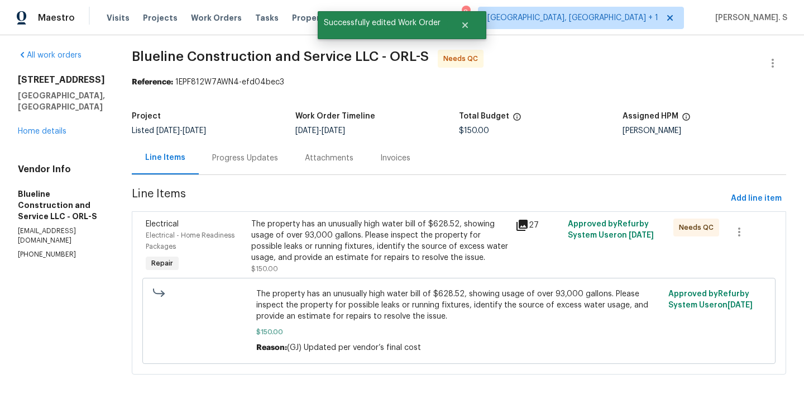
click at [255, 145] on div "Progress Updates" at bounding box center [245, 157] width 93 height 33
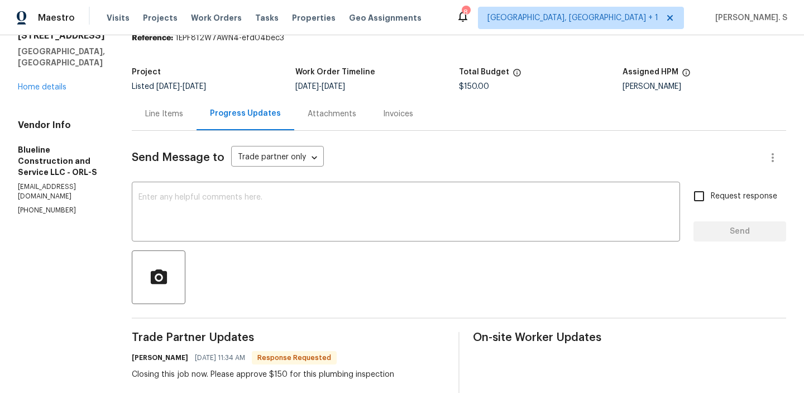
scroll to position [18, 0]
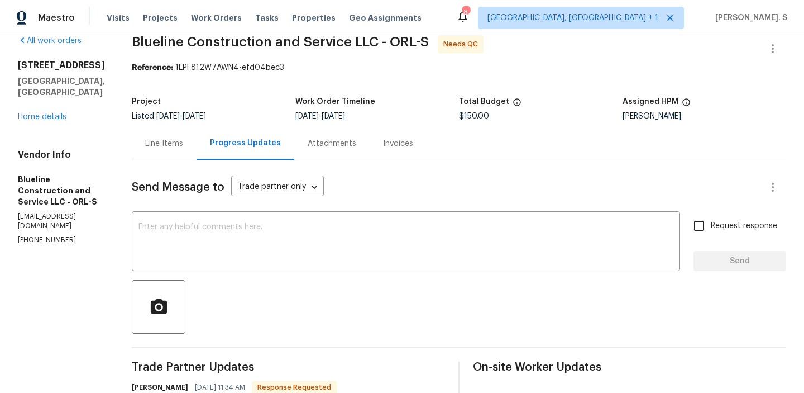
click at [197, 140] on div "Line Items" at bounding box center [164, 143] width 65 height 33
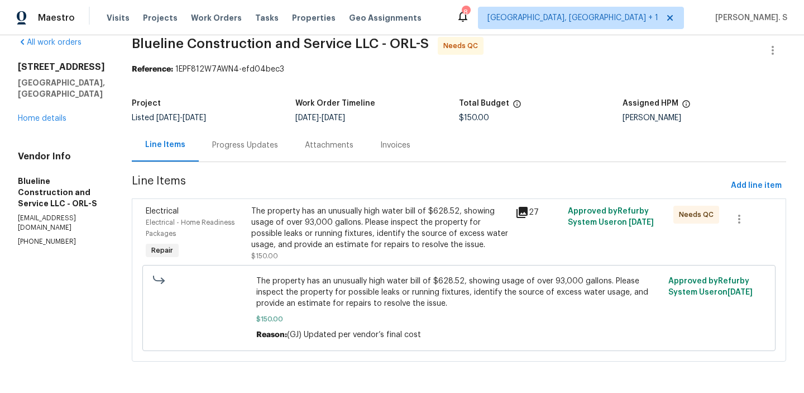
click at [356, 236] on div "The property has an unusually high water bill of $628.52, showing usage of over…" at bounding box center [380, 228] width 258 height 45
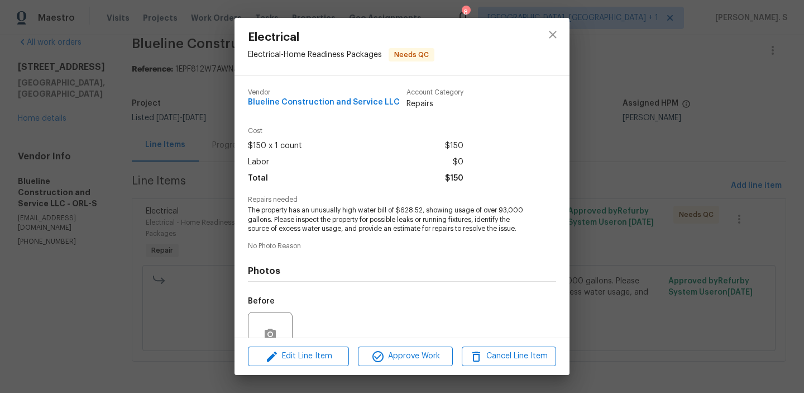
scroll to position [103, 0]
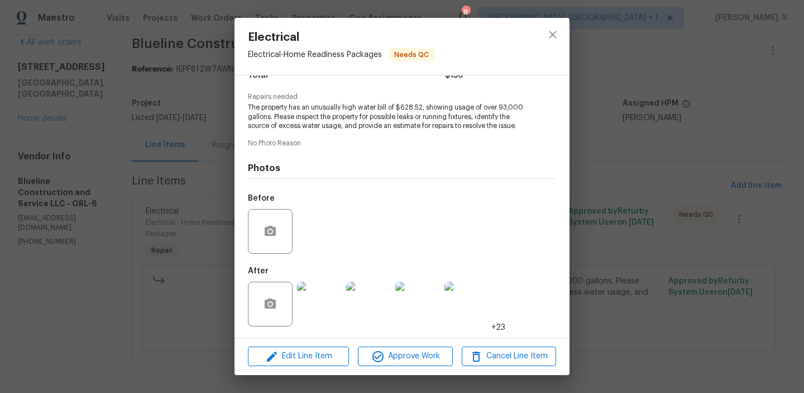
click at [411, 344] on div "Edit Line Item Approve Work Cancel Line Item" at bounding box center [402, 355] width 335 height 37
click at [413, 354] on span "Approve Work" at bounding box center [405, 356] width 88 height 14
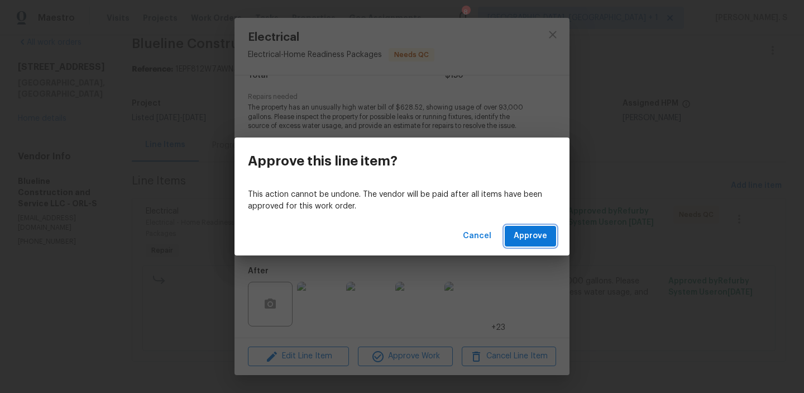
click at [512, 235] on button "Approve" at bounding box center [530, 236] width 51 height 21
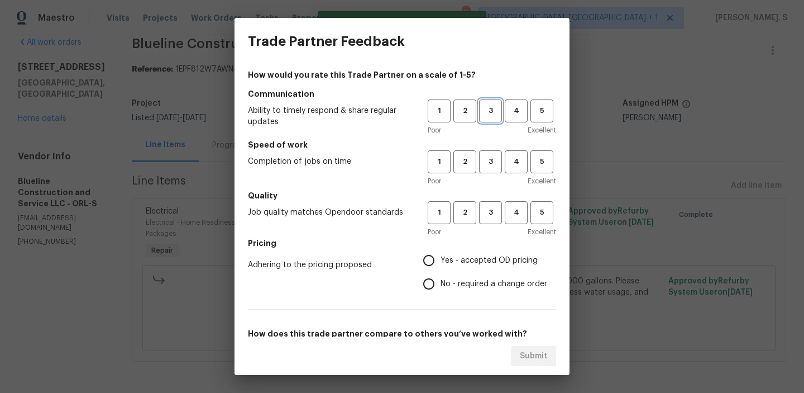
click at [496, 110] on span "3" at bounding box center [490, 110] width 21 height 13
click at [494, 159] on span "3" at bounding box center [490, 161] width 21 height 13
click at [490, 218] on span "3" at bounding box center [490, 212] width 21 height 13
click at [483, 278] on span "No - required a change order" at bounding box center [494, 284] width 107 height 12
click at [441, 278] on input "No - required a change order" at bounding box center [428, 283] width 23 height 23
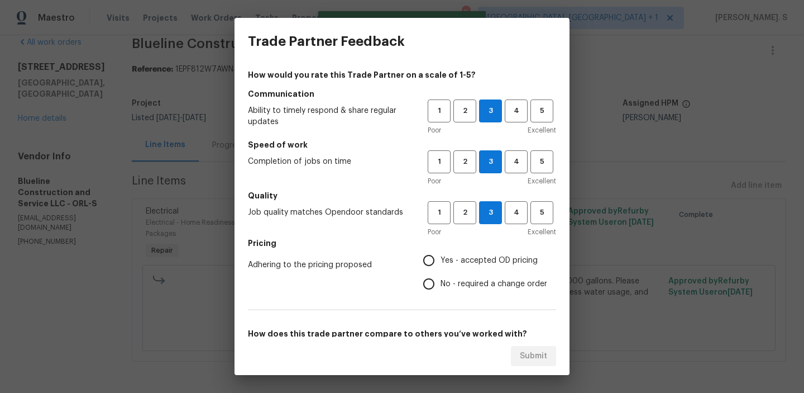
radio input "true"
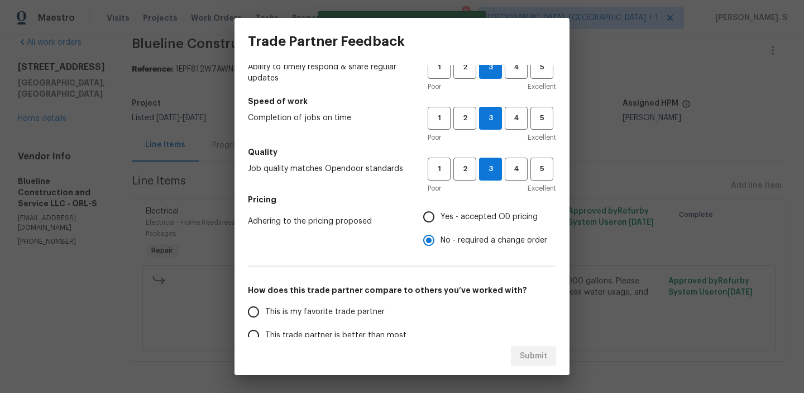
scroll to position [75, 0]
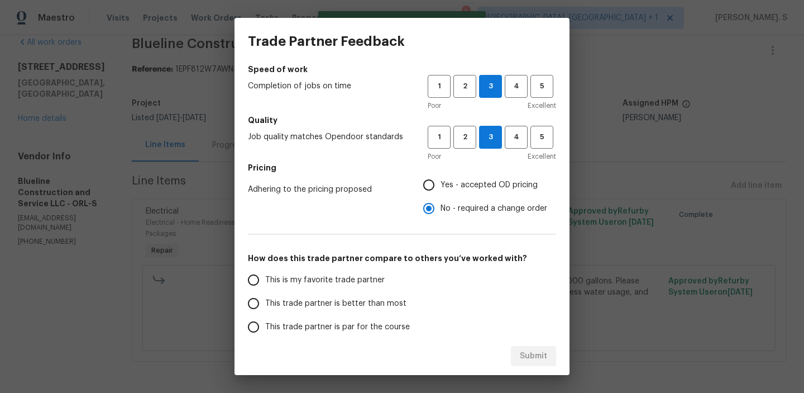
click at [370, 295] on label "This trade partner is better than most" at bounding box center [330, 303] width 177 height 23
click at [265, 295] on input "This trade partner is better than most" at bounding box center [253, 303] width 23 height 23
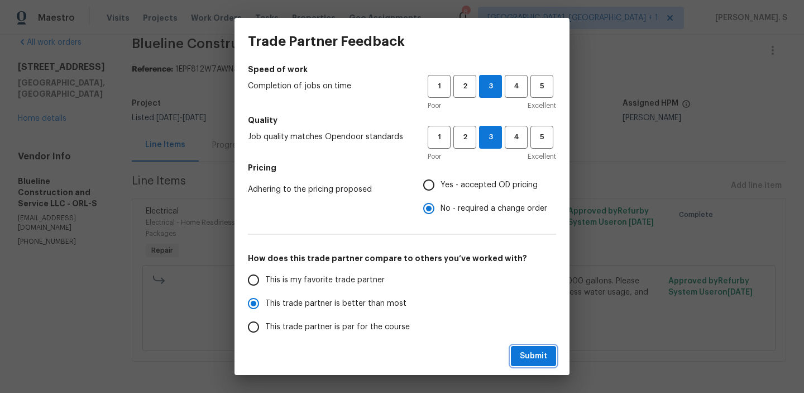
click at [533, 351] on span "Submit" at bounding box center [533, 356] width 27 height 14
radio input "true"
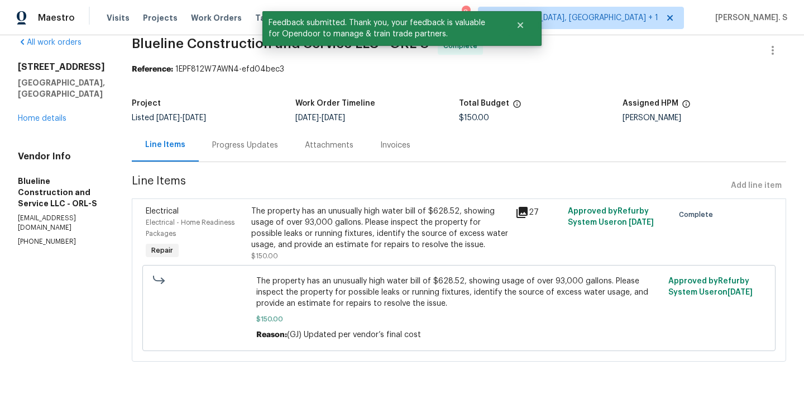
click at [266, 130] on div "Progress Updates" at bounding box center [245, 144] width 93 height 33
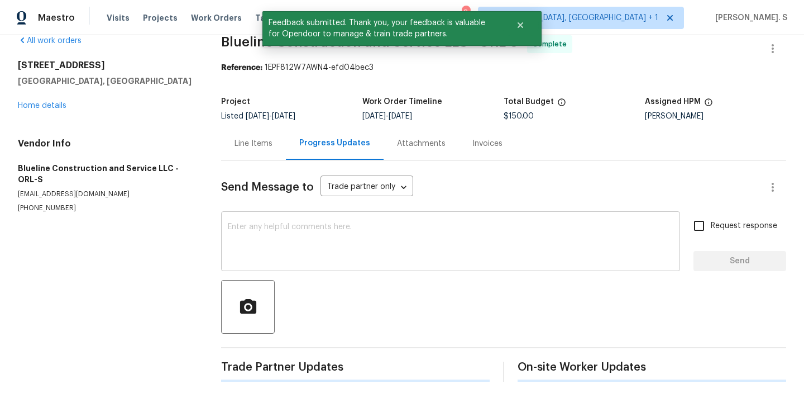
click at [273, 247] on textarea at bounding box center [451, 242] width 446 height 39
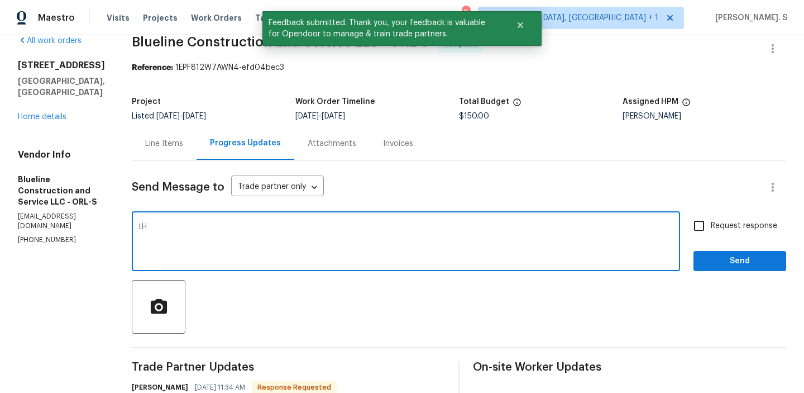
type textarea "t"
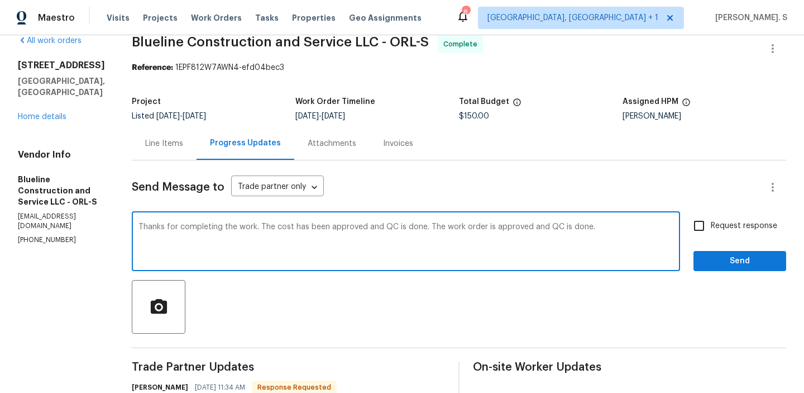
click at [273, 247] on textarea "Thanks for completing the work. The cost has been approved and QC is done. The …" at bounding box center [406, 242] width 535 height 39
type textarea "Thanks for completing the work. The cost has been approved and QC is done. The …"
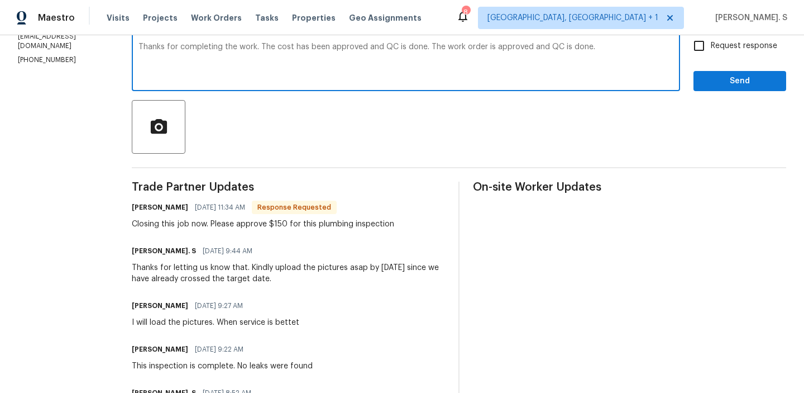
scroll to position [244, 0]
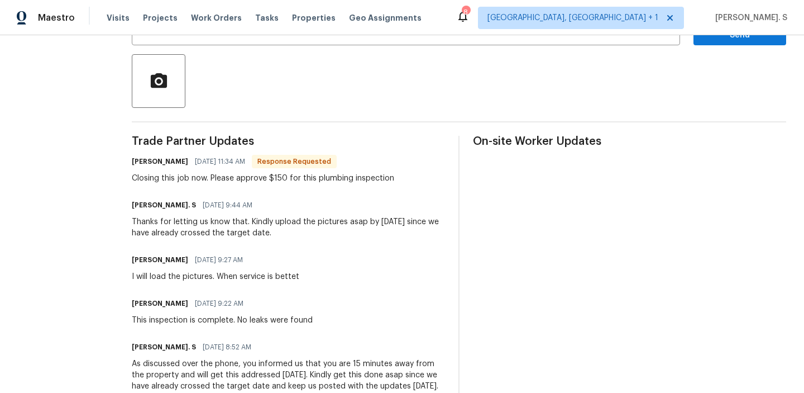
click at [252, 178] on div "Closing this job now. Please approve $150 for this plumbing inspection" at bounding box center [263, 178] width 263 height 11
copy div "Closing this job now. Please approve $150 for this plumbing inspection"
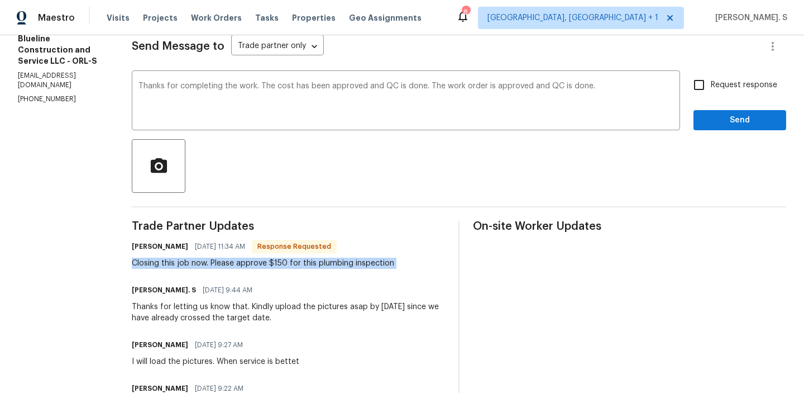
scroll to position [0, 0]
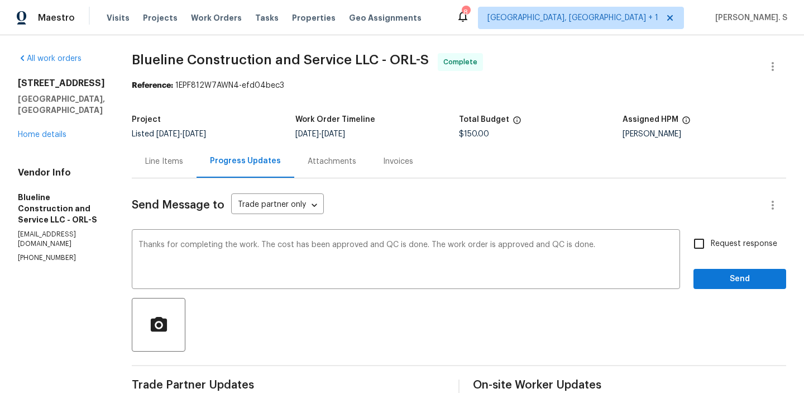
click at [726, 249] on span "Request response" at bounding box center [744, 244] width 66 height 12
click at [711, 249] on input "Request response" at bounding box center [699, 243] width 23 height 23
checkbox input "true"
click at [734, 274] on span "Send" at bounding box center [740, 279] width 75 height 14
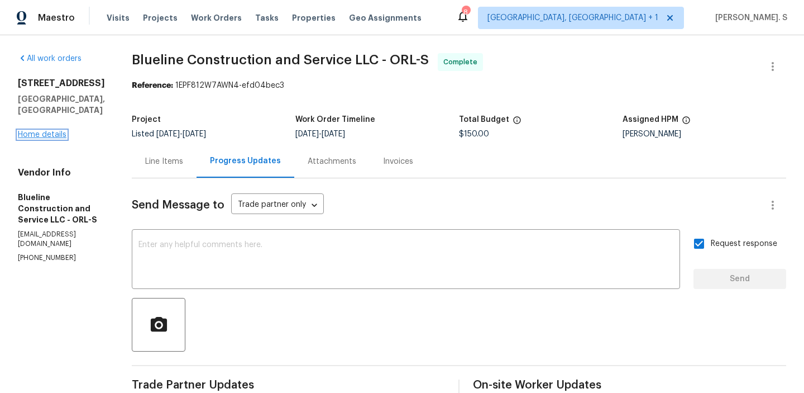
click at [45, 131] on link "Home details" at bounding box center [42, 135] width 49 height 8
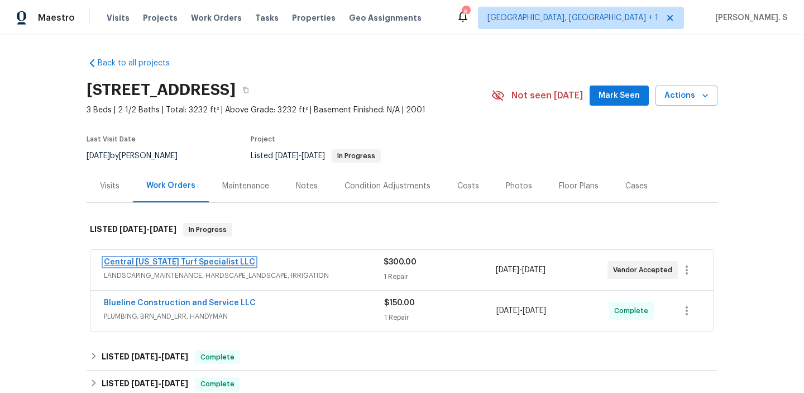
click at [182, 265] on link "Central Florida Turf Specialist LLC" at bounding box center [179, 262] width 151 height 8
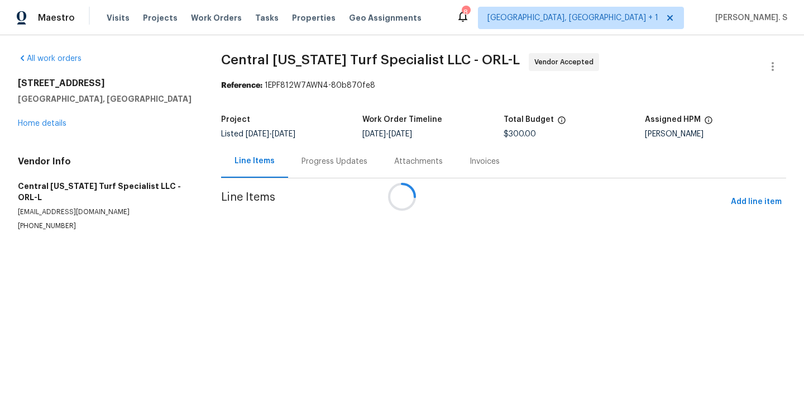
click at [302, 167] on div at bounding box center [402, 196] width 804 height 393
click at [302, 167] on div "Progress Updates" at bounding box center [334, 161] width 93 height 33
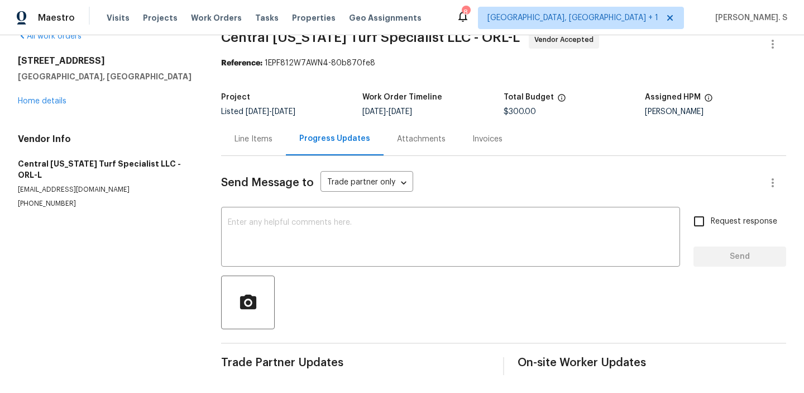
scroll to position [22, 0]
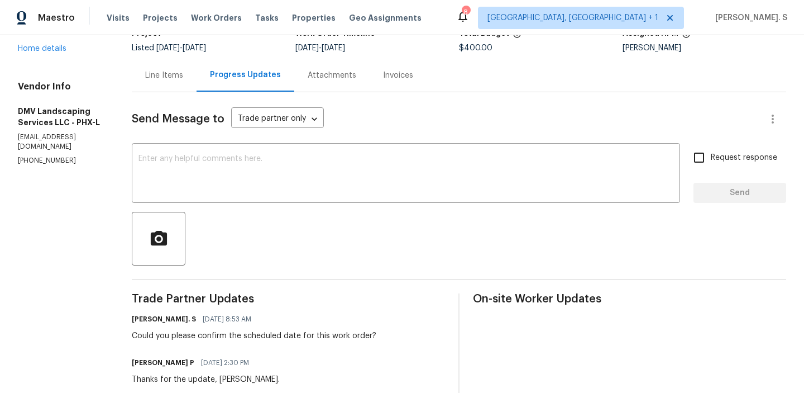
scroll to position [120, 0]
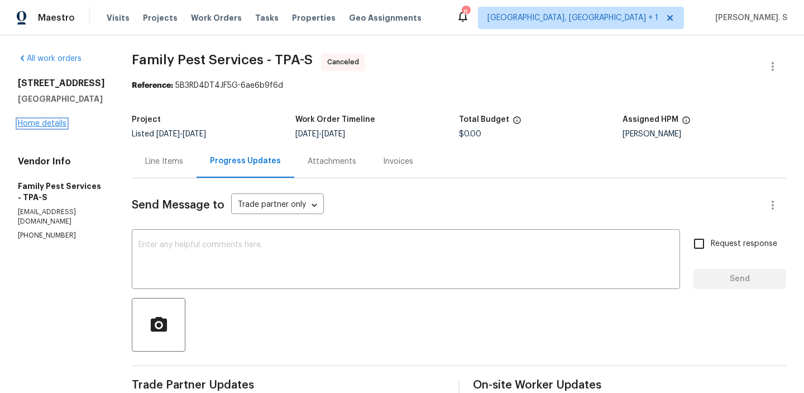
click at [56, 124] on link "Home details" at bounding box center [42, 124] width 49 height 8
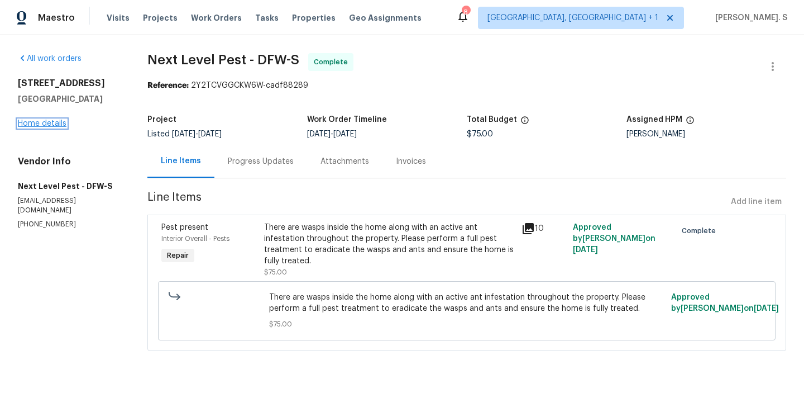
click at [36, 124] on link "Home details" at bounding box center [42, 124] width 49 height 8
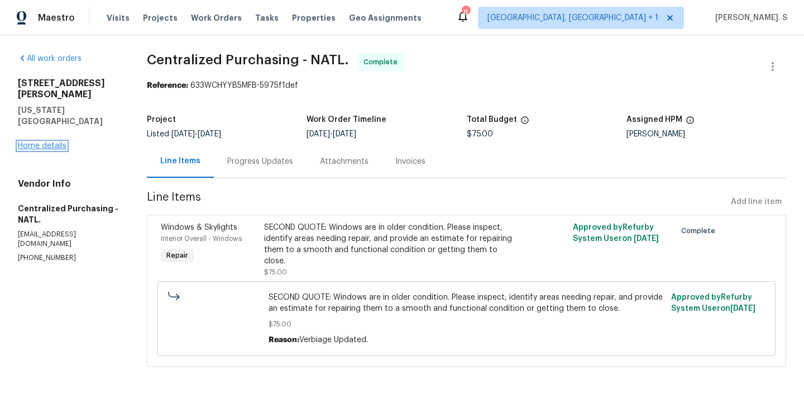
click at [58, 142] on link "Home details" at bounding box center [42, 146] width 49 height 8
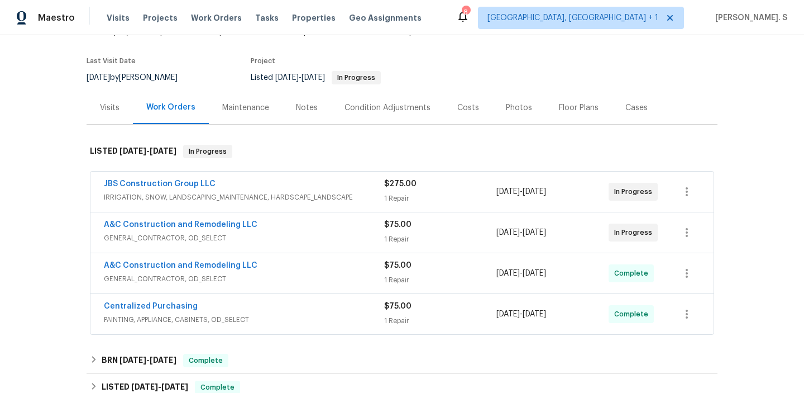
scroll to position [79, 0]
click at [155, 224] on link "A&C Construction and Remodeling LLC" at bounding box center [181, 224] width 154 height 8
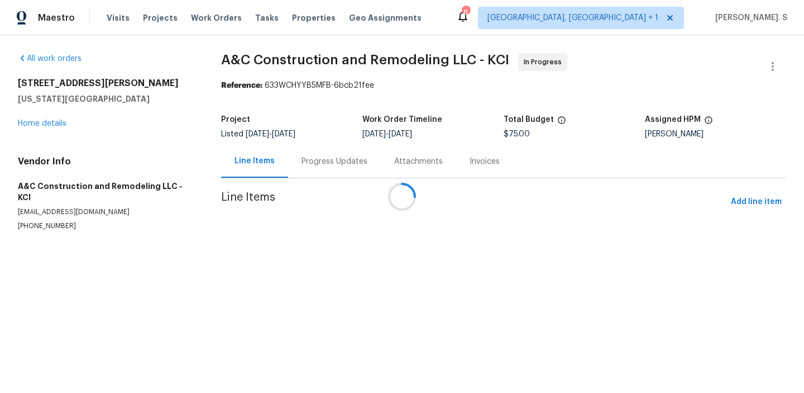
click at [300, 150] on div at bounding box center [402, 196] width 804 height 393
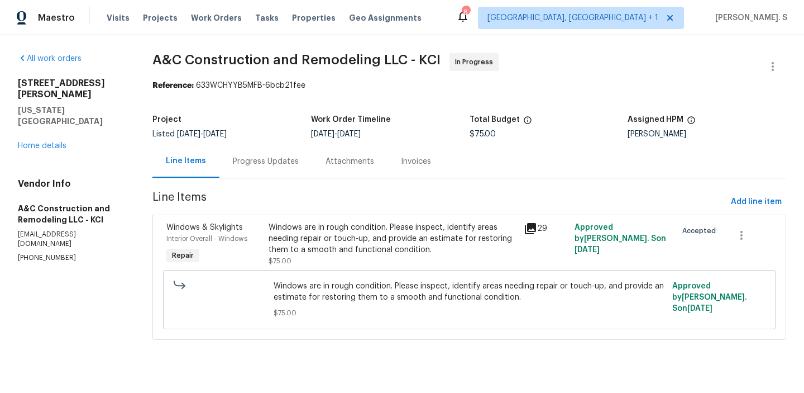
click at [300, 151] on div "Progress Updates" at bounding box center [266, 161] width 93 height 33
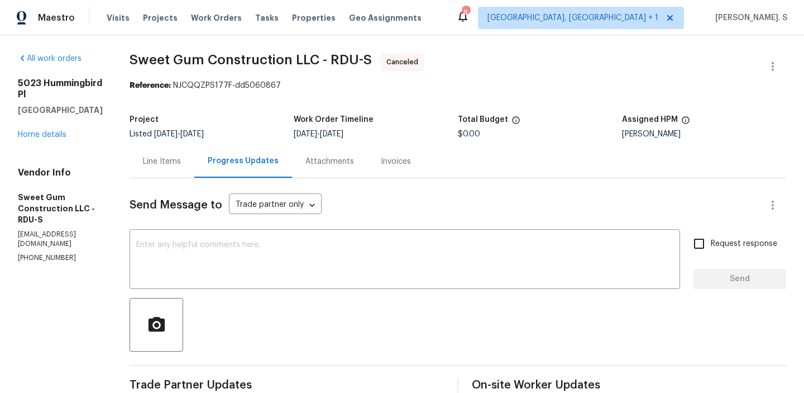
click at [22, 118] on div "[STREET_ADDRESS] Home details" at bounding box center [60, 109] width 85 height 63
click at [26, 131] on link "Home details" at bounding box center [42, 135] width 49 height 8
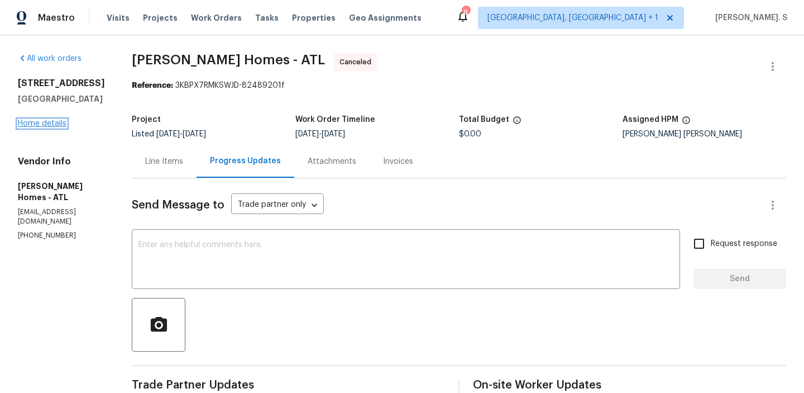
click at [56, 127] on link "Home details" at bounding box center [42, 124] width 49 height 8
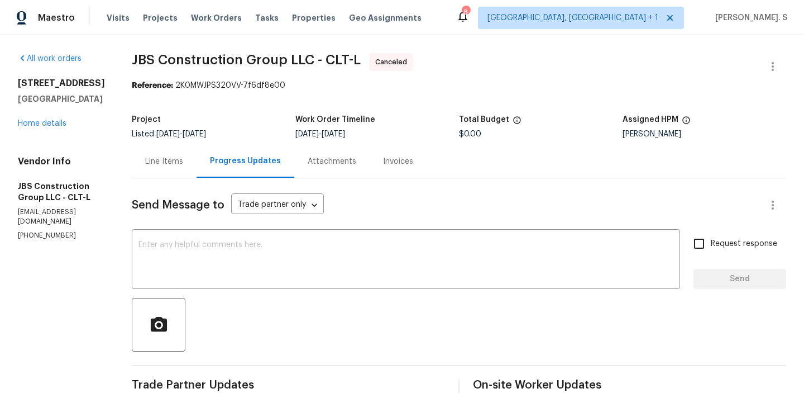
click at [45, 118] on div "18414 Victoria Bay Dr Cornelius, NC 28031 Home details" at bounding box center [61, 103] width 87 height 51
click at [44, 122] on link "Home details" at bounding box center [42, 124] width 49 height 8
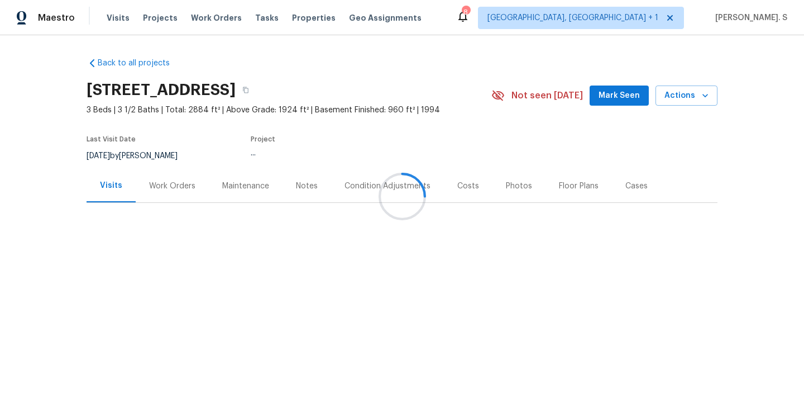
click at [175, 173] on div "Work Orders" at bounding box center [172, 185] width 73 height 33
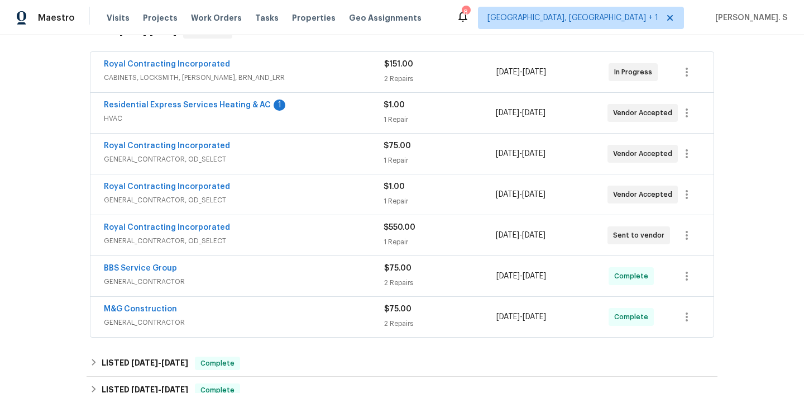
scroll to position [238, 0]
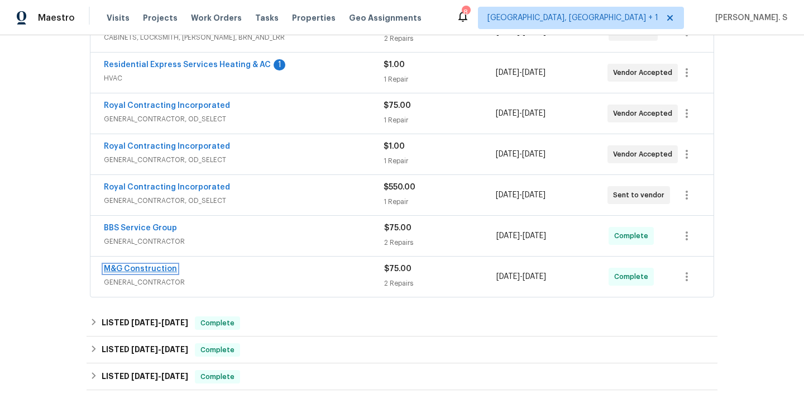
click at [159, 267] on link "M&G Construction" at bounding box center [140, 269] width 73 height 8
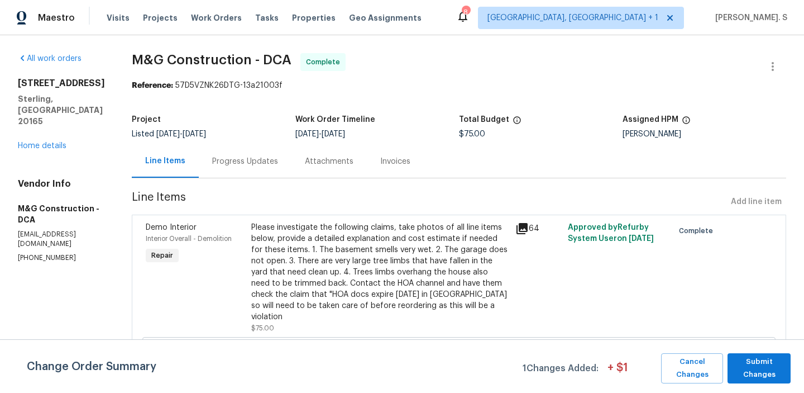
click at [297, 177] on div "Attachments" at bounding box center [329, 161] width 75 height 33
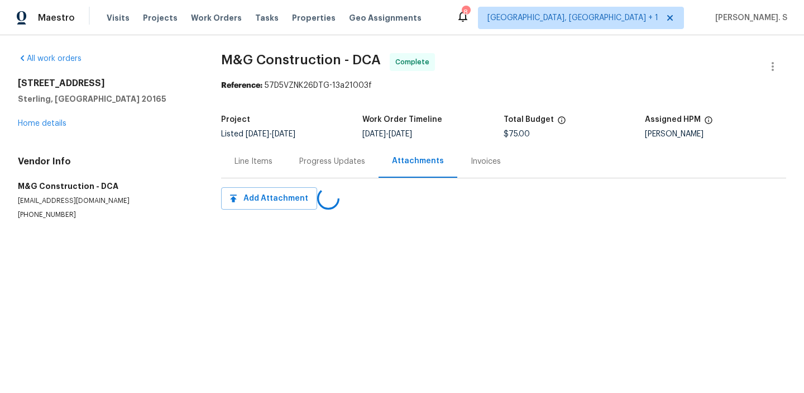
click at [297, 177] on div "Progress Updates" at bounding box center [332, 161] width 93 height 33
